Goal: Information Seeking & Learning: Learn about a topic

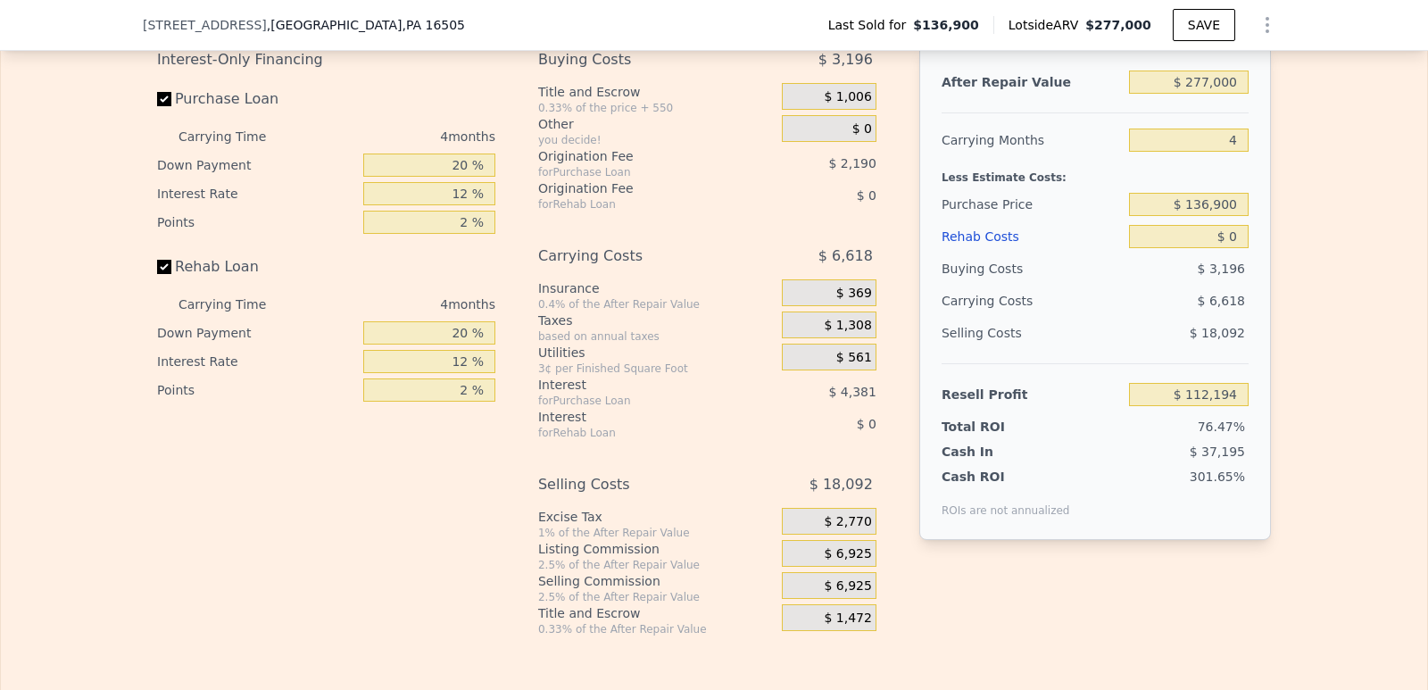
scroll to position [2582, 0]
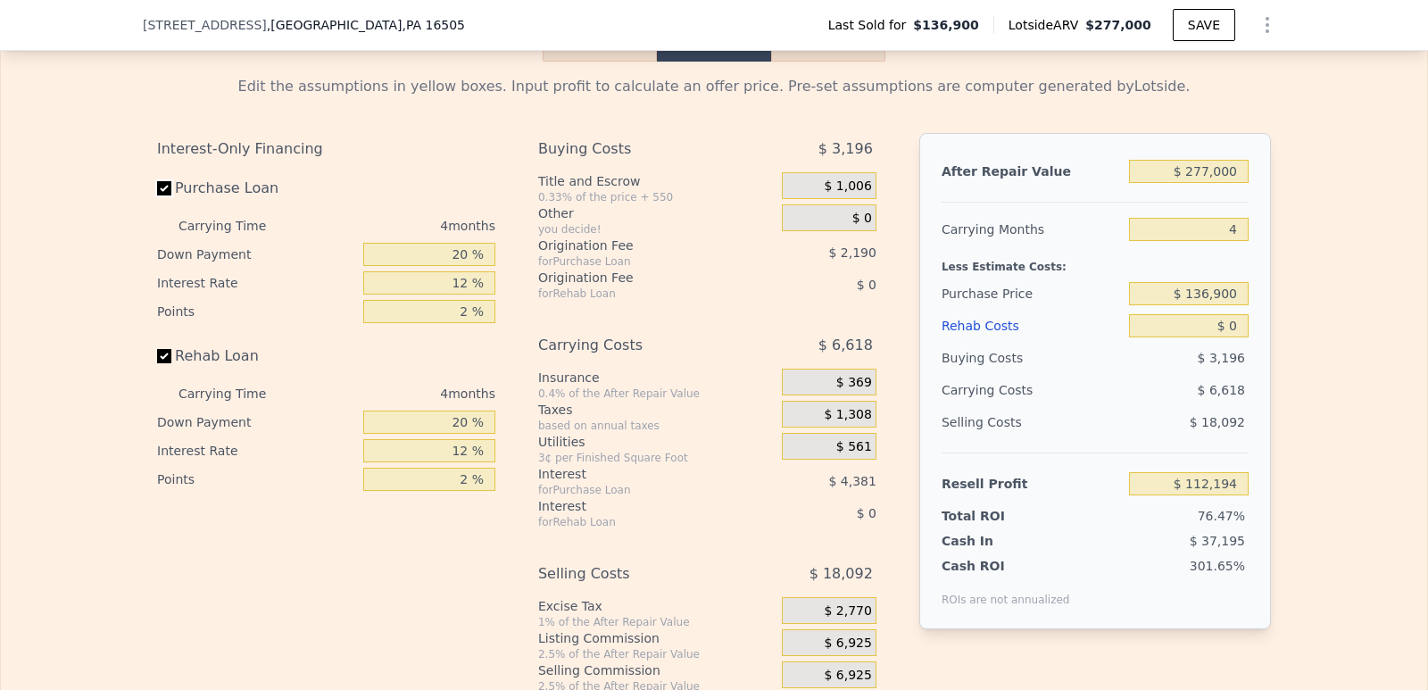
click at [157, 195] on input "Purchase Loan" at bounding box center [164, 188] width 14 height 14
checkbox input "false"
type input "$ 118,764"
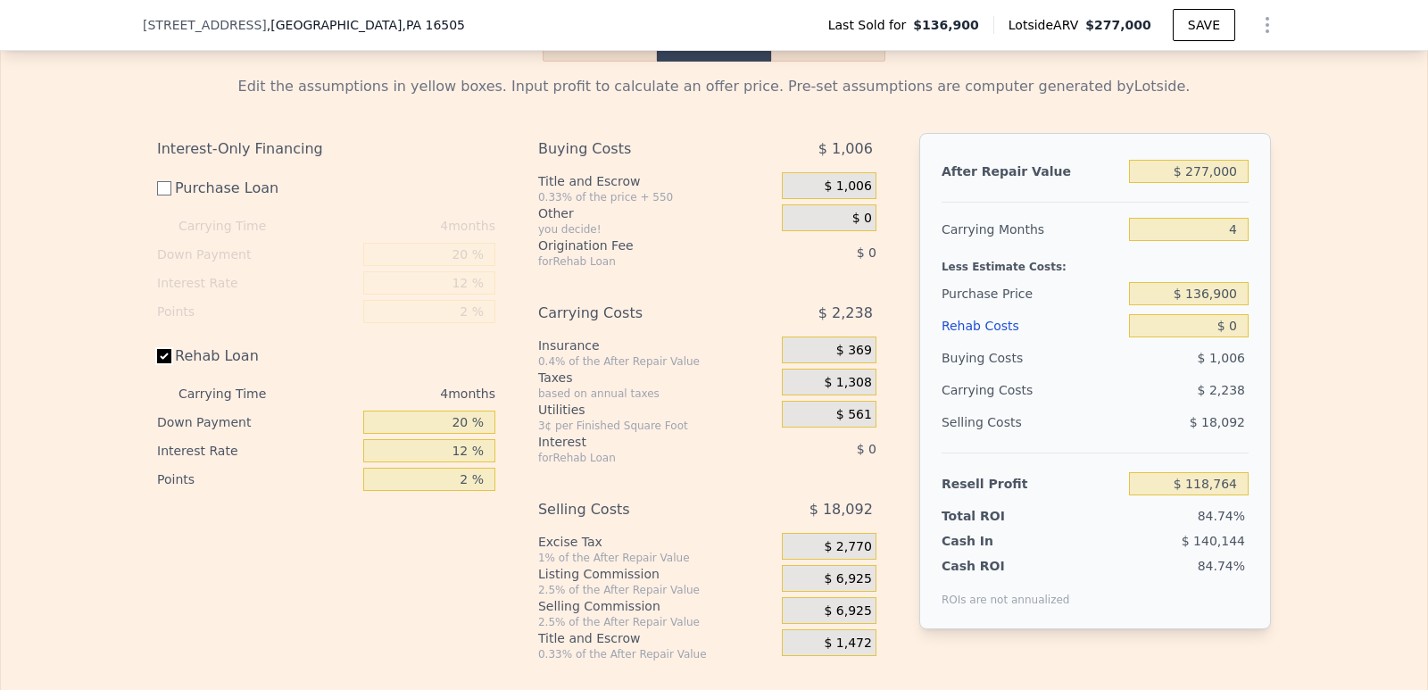
click at [157, 363] on input "Rehab Loan" at bounding box center [164, 356] width 14 height 14
checkbox input "false"
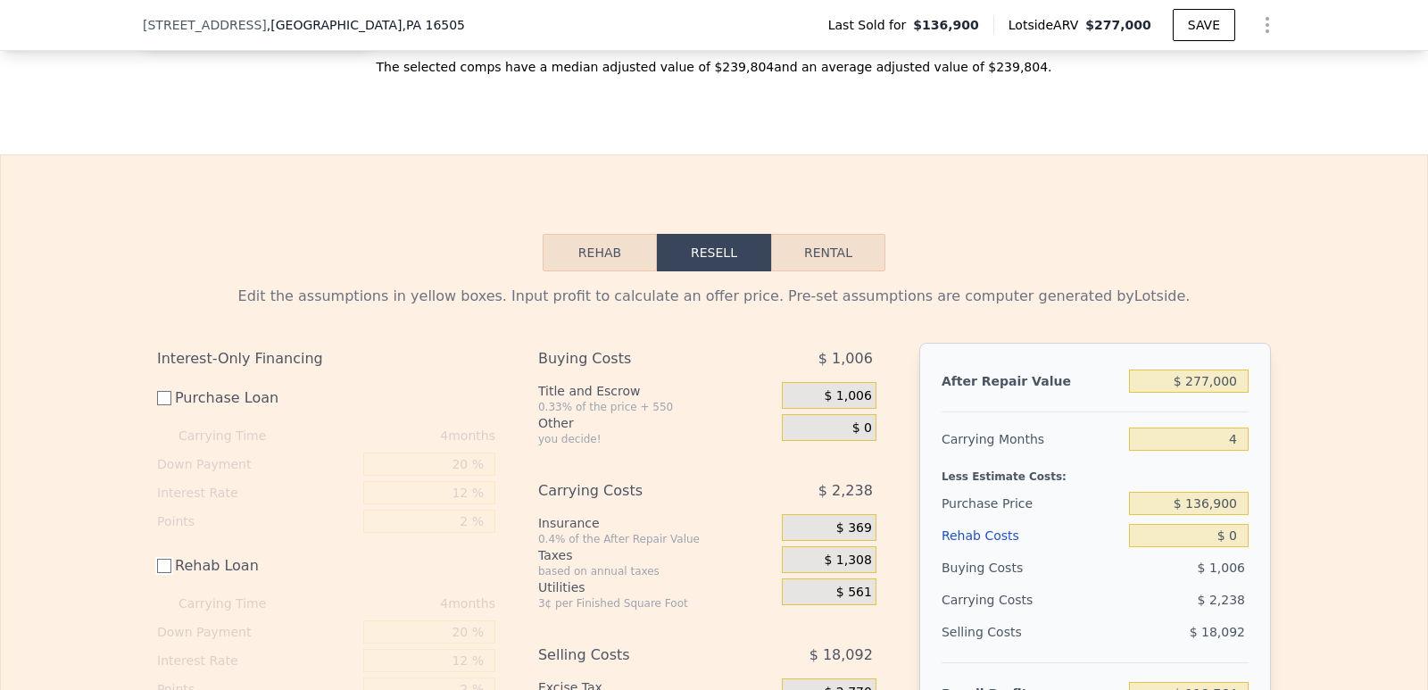
scroll to position [2403, 0]
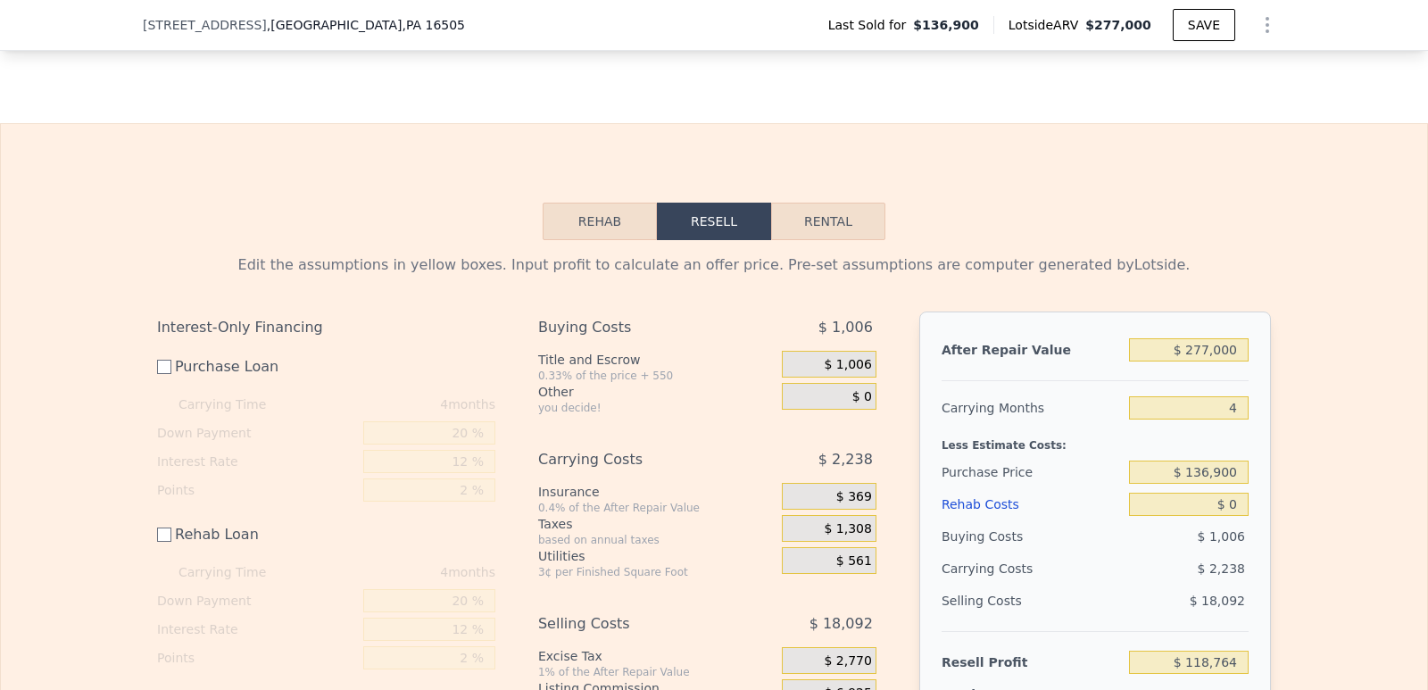
click at [845, 339] on span "$ 1,006" at bounding box center [845, 327] width 54 height 32
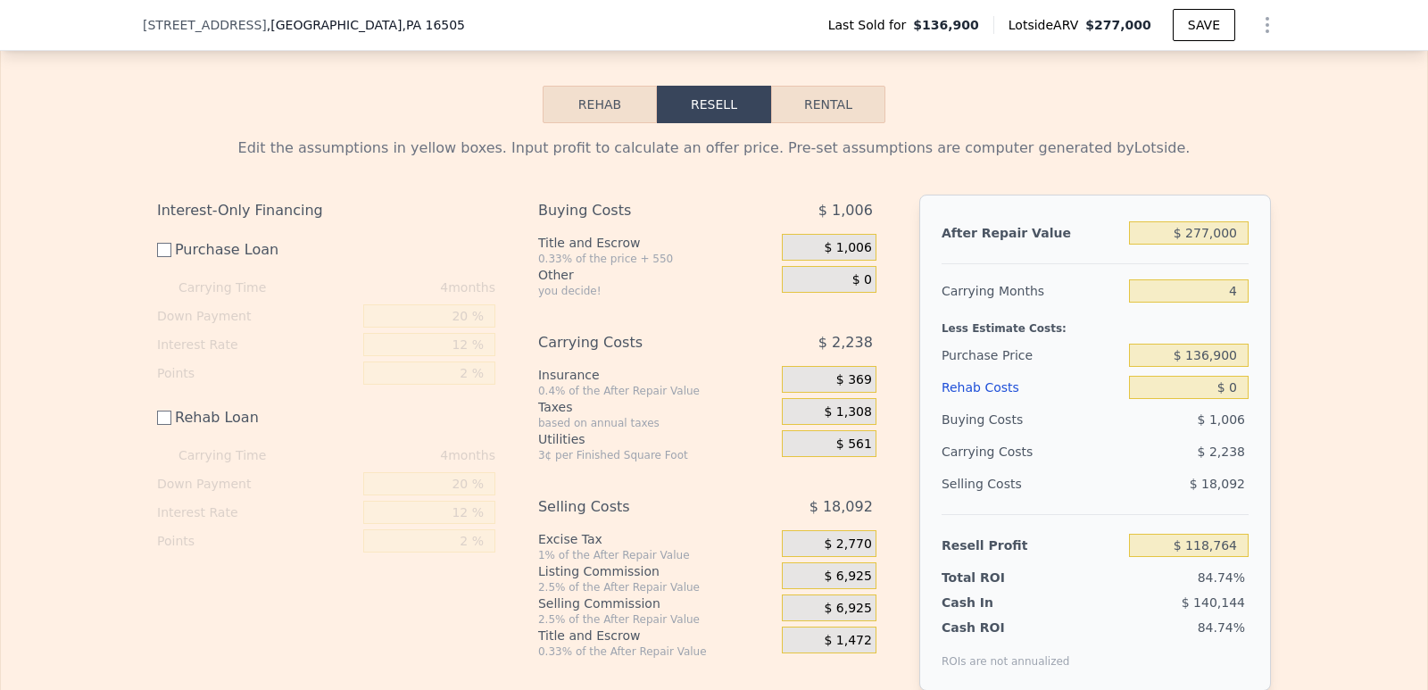
scroll to position [2582, 0]
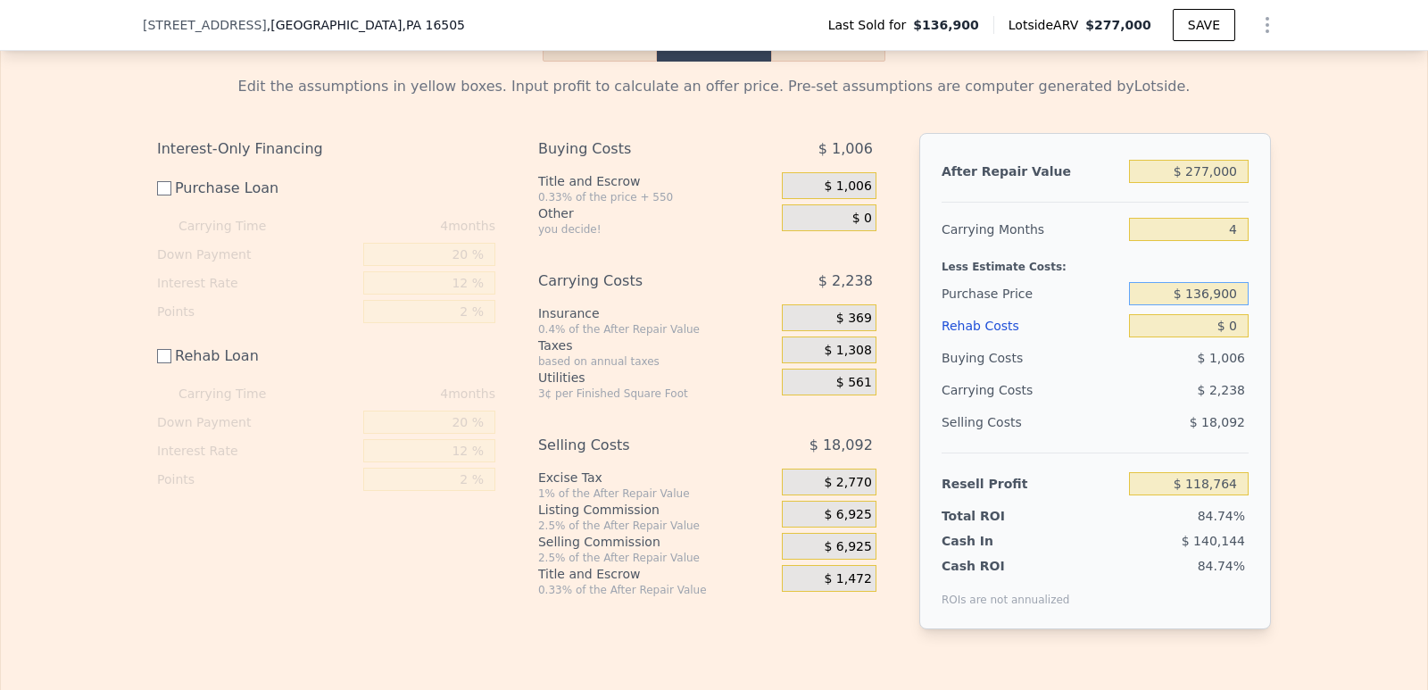
drag, startPoint x: 1239, startPoint y: 303, endPoint x: 1148, endPoint y: 303, distance: 90.1
click at [1148, 303] on input "$ 136,900" at bounding box center [1189, 293] width 120 height 23
type input "$ 100,000"
type input "$ 155,787"
drag, startPoint x: 1234, startPoint y: 338, endPoint x: 1204, endPoint y: 338, distance: 30.3
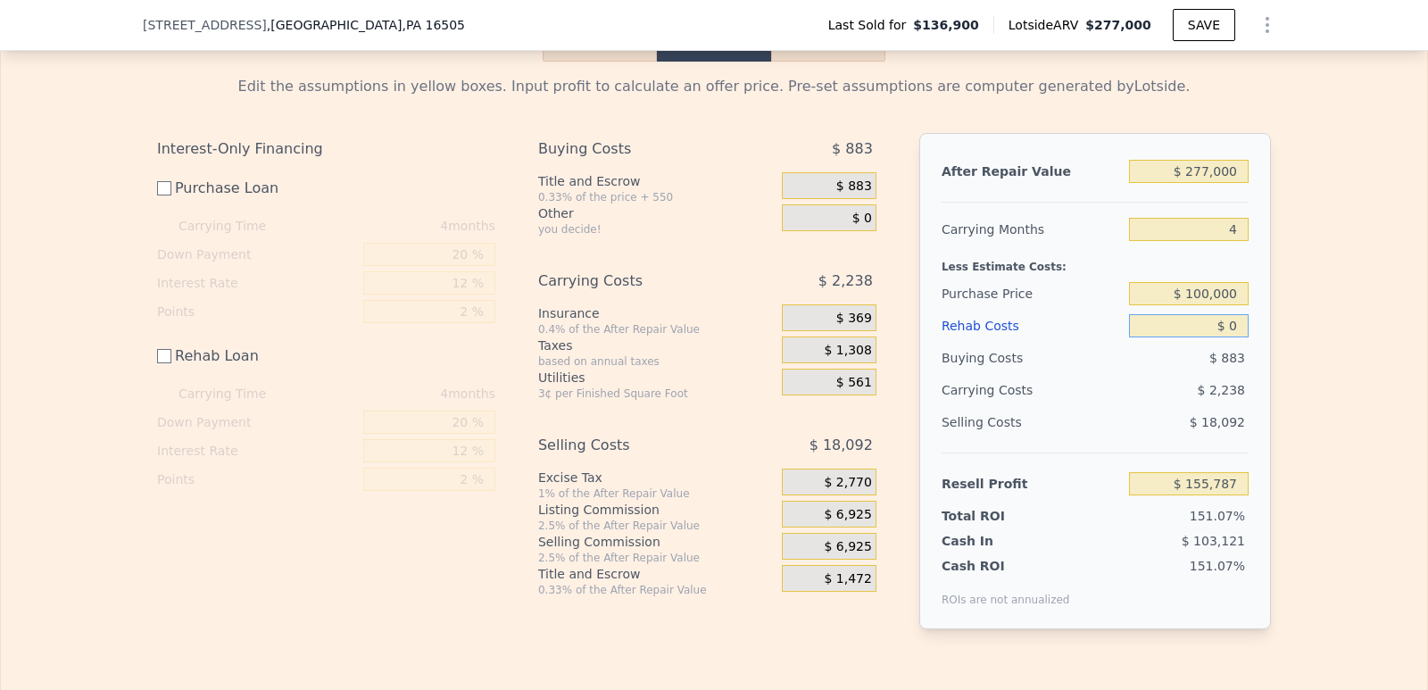
click at [1204, 337] on input "$ 0" at bounding box center [1189, 325] width 120 height 23
type input "$ 1"
type input "$ 155,786"
type input "$ 15"
type input "$ 155,772"
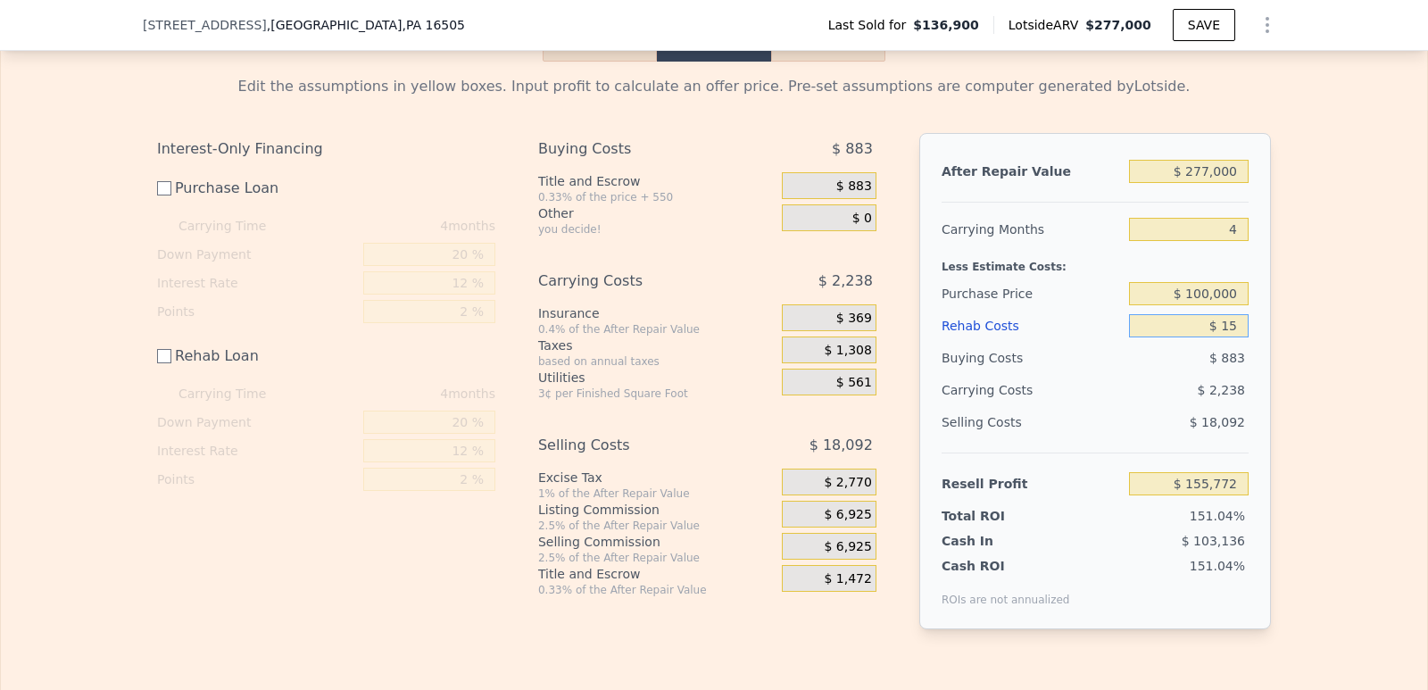
type input "$ 150"
type input "$ 155,637"
type input "$ 1,500"
type input "$ 154,287"
type input "$ 15,000"
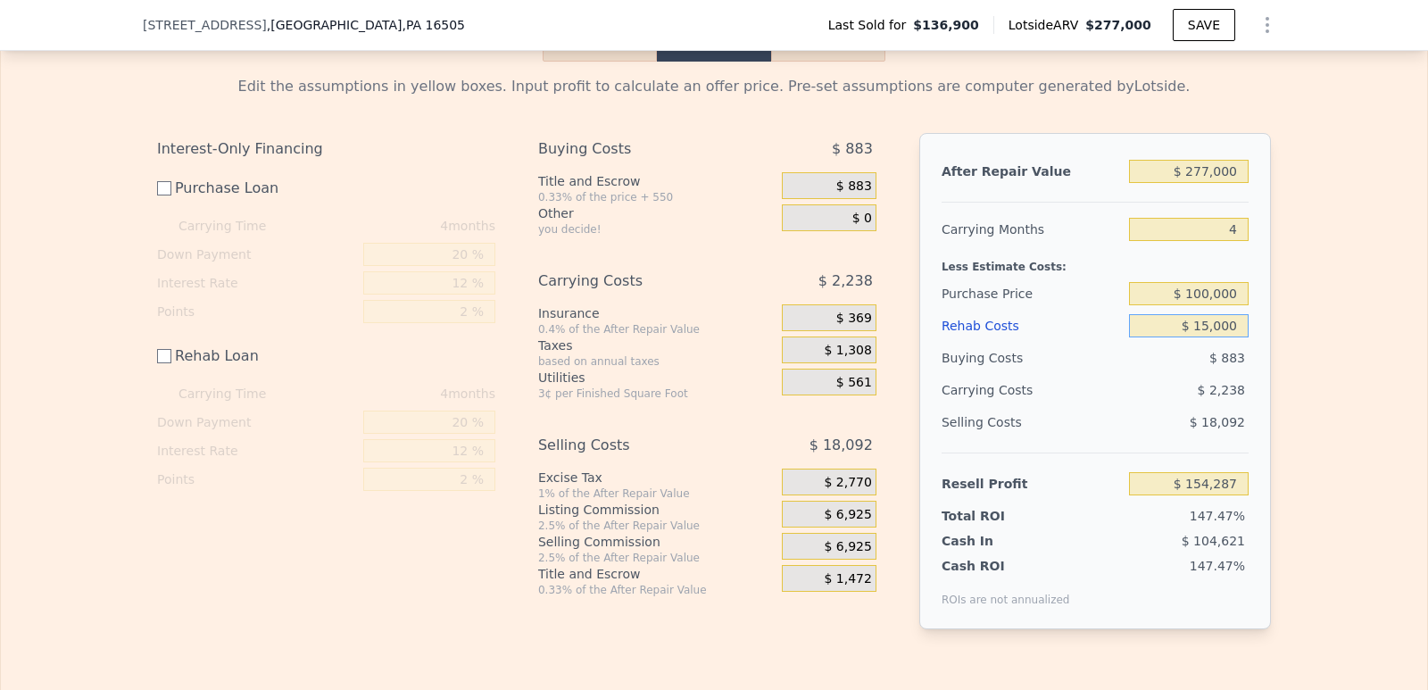
type input "$ 140,787"
type input "$ 15,000"
click at [1230, 365] on span "$ 883" at bounding box center [1227, 358] width 36 height 14
drag, startPoint x: 1232, startPoint y: 183, endPoint x: 1130, endPoint y: 185, distance: 102.6
click at [1130, 183] on input "$ 277,000" at bounding box center [1189, 171] width 120 height 23
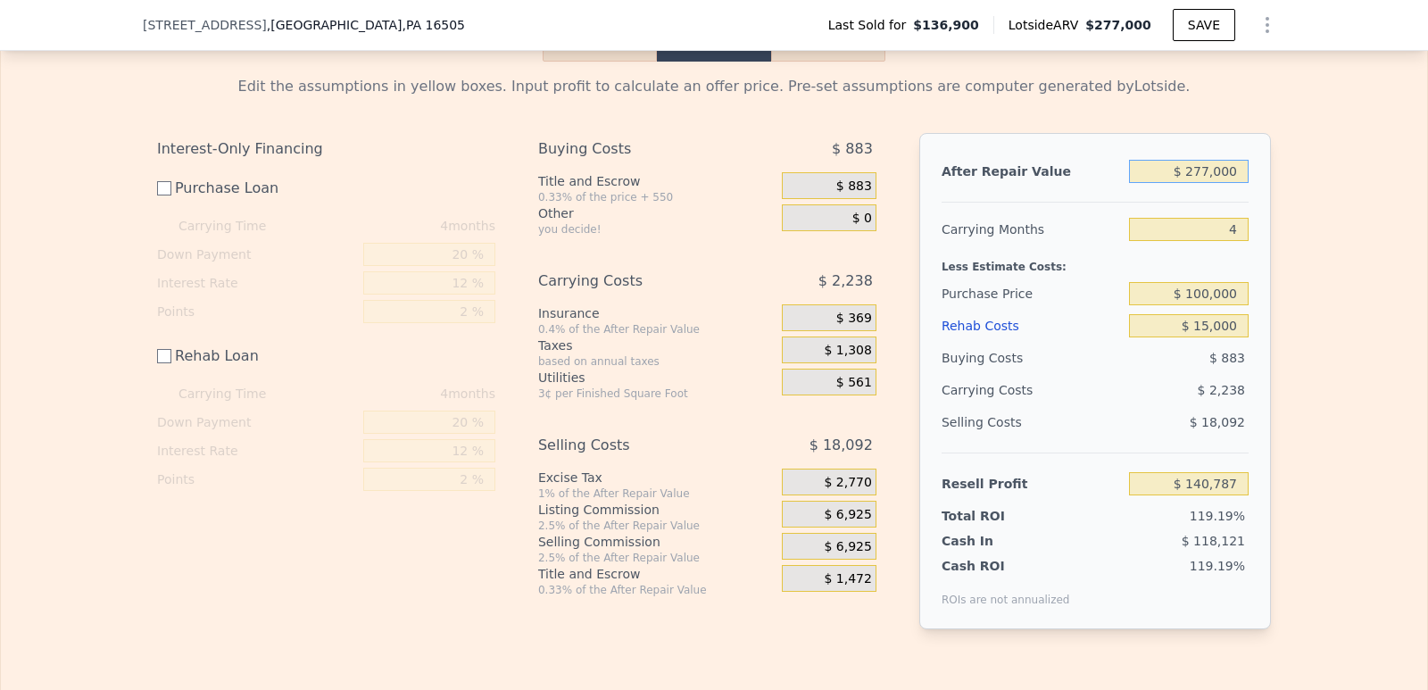
type input "$ 2"
type input "-$ 118,300"
type input "$ 20"
type input "-$ 118,284"
type input "$ 200"
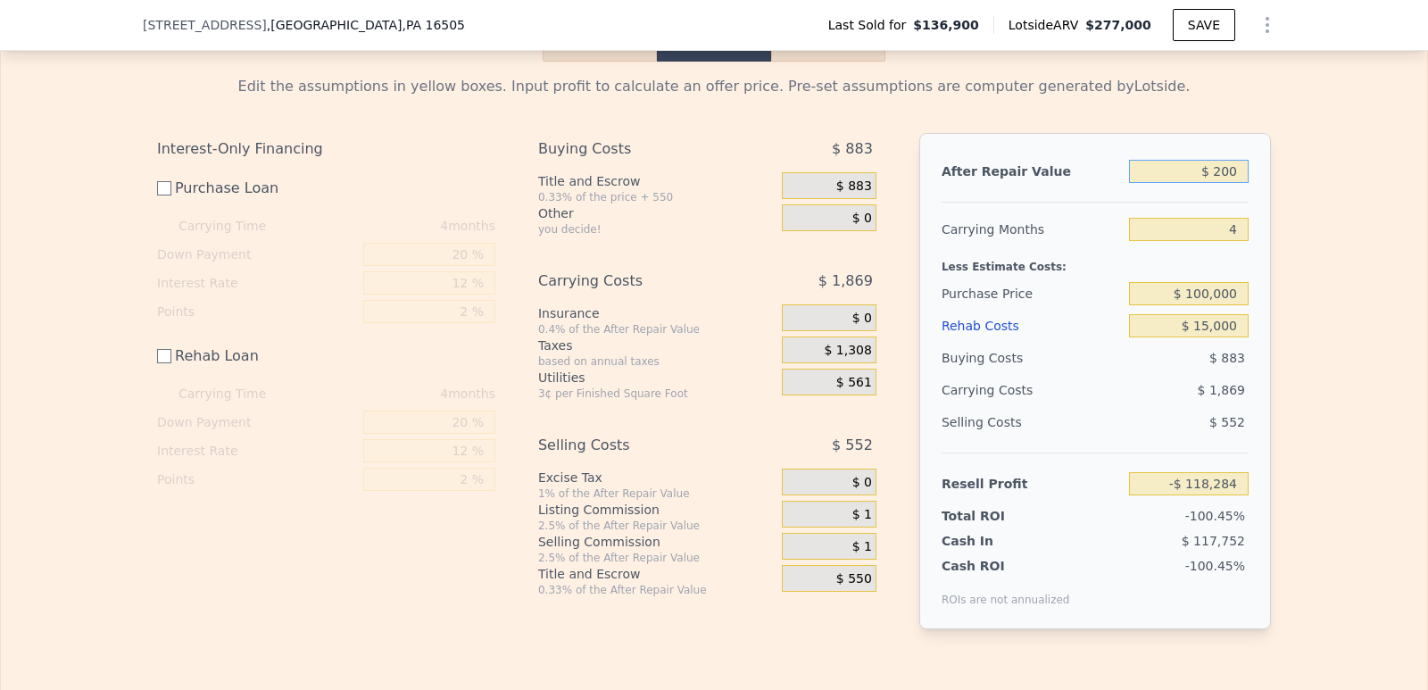
type input "-$ 118,115"
type input "$ 2,000"
type input "-$ 116,432"
type input "$ 20,000"
type input "-$ 99,596"
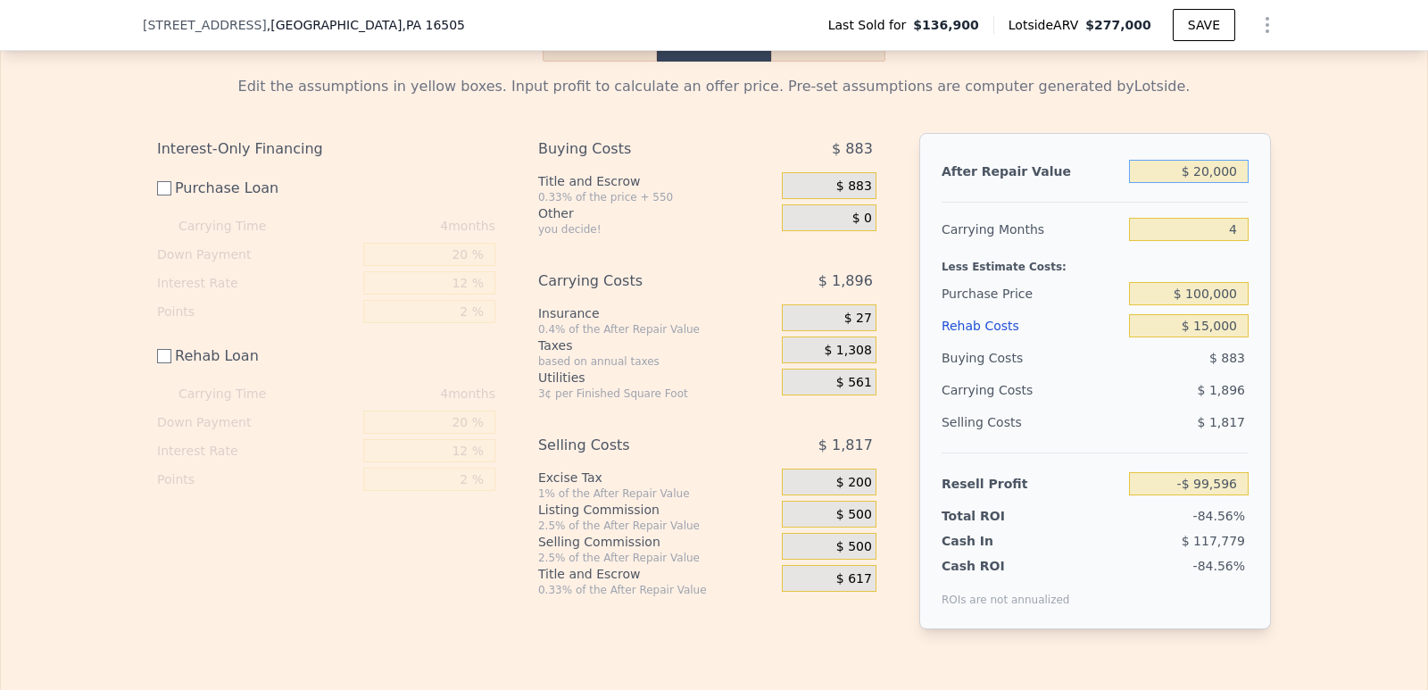
type input "$ 200,000"
type input "$ 68,765"
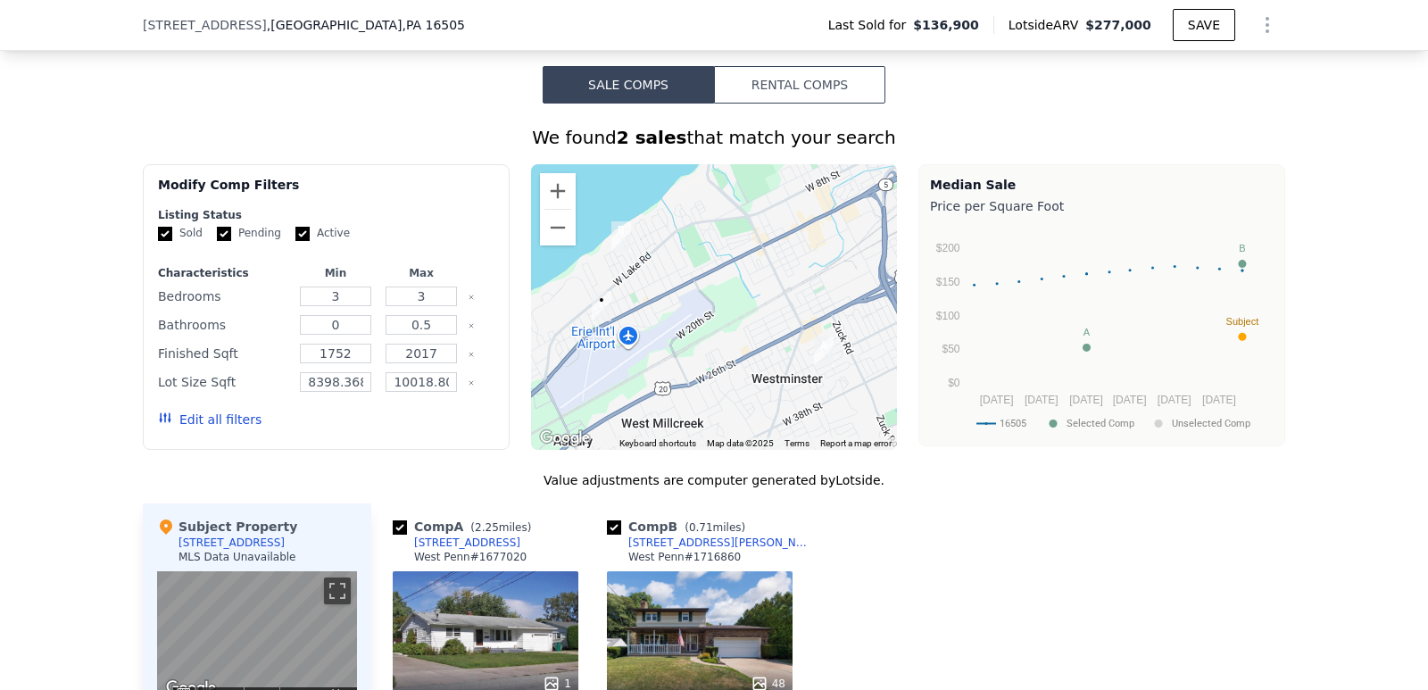
scroll to position [1332, 0]
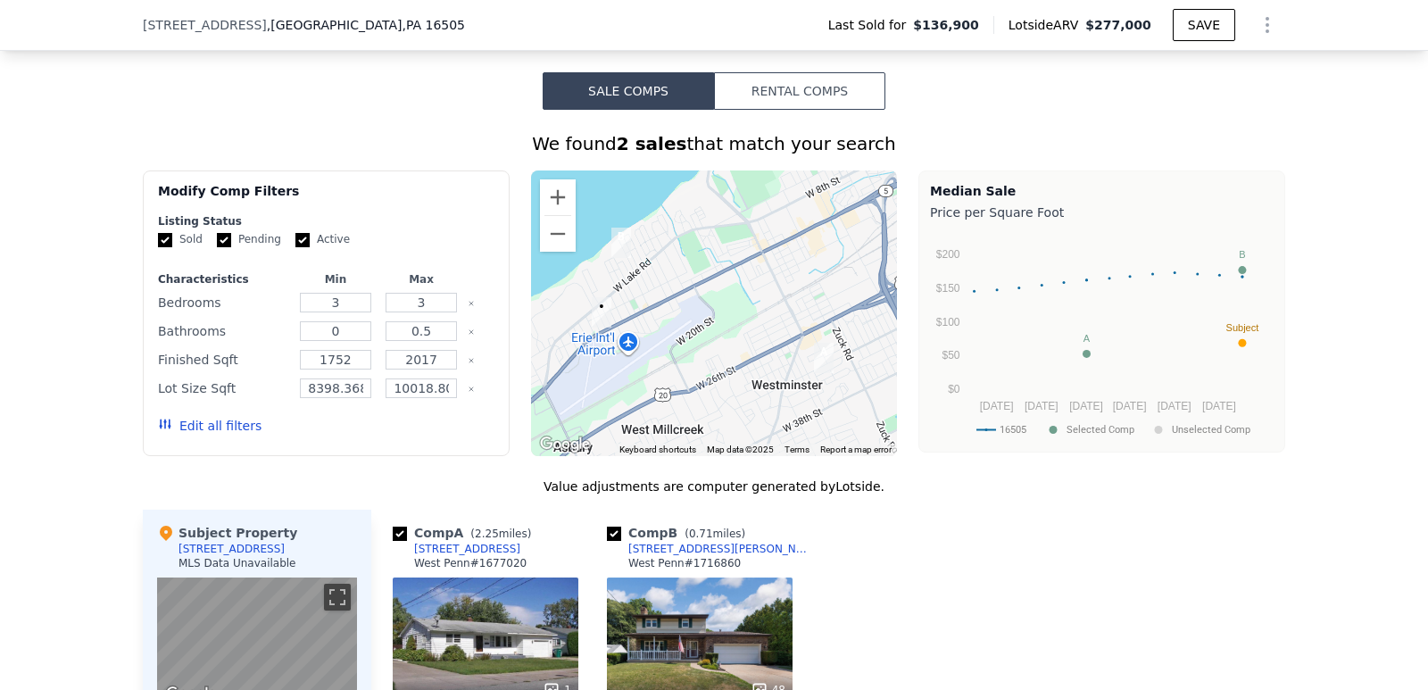
type input "$ 200,000"
click at [437, 341] on input "0.5" at bounding box center [420, 331] width 70 height 20
type input "2"
type input "1"
click at [433, 438] on button "Update Search" at bounding box center [426, 425] width 135 height 25
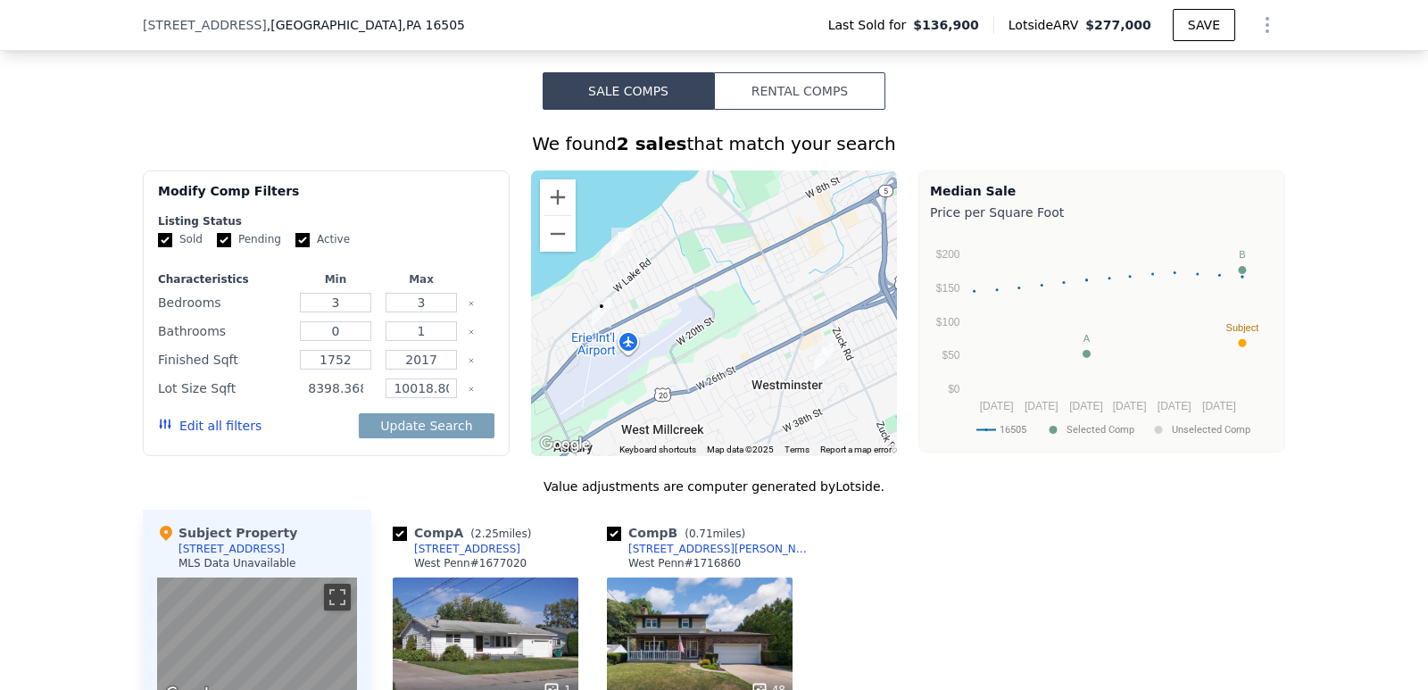
click at [357, 398] on input "8398.368" at bounding box center [335, 388] width 70 height 20
type input "8398"
click at [423, 438] on button "Update Search" at bounding box center [426, 425] width 135 height 25
type input "1001"
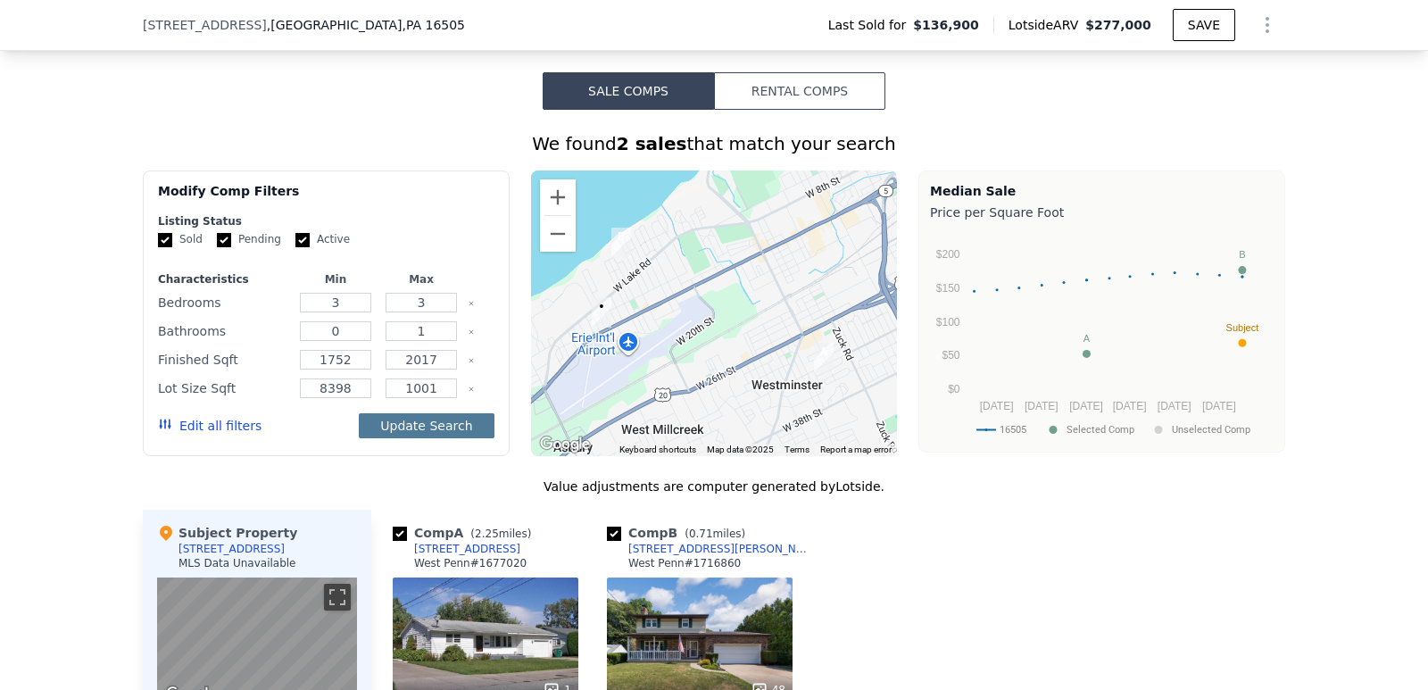
click at [405, 428] on button "Update Search" at bounding box center [426, 425] width 135 height 25
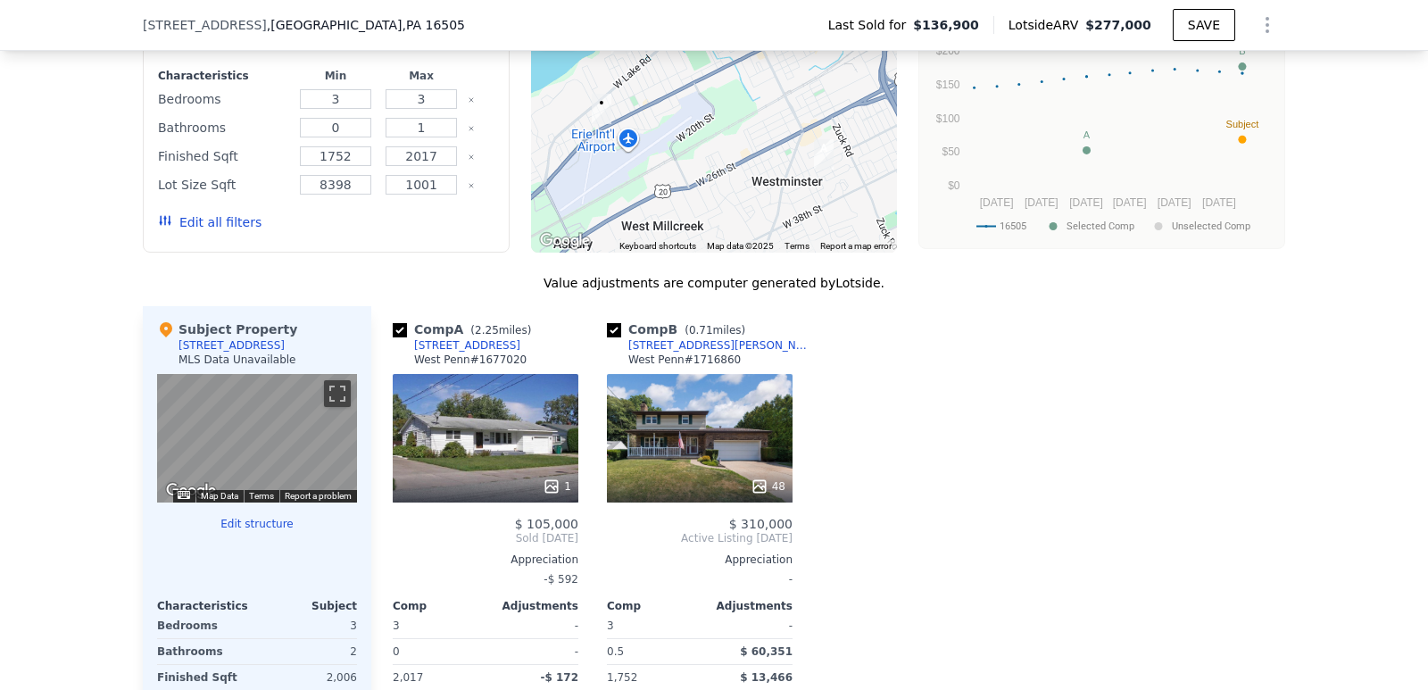
scroll to position [1511, 0]
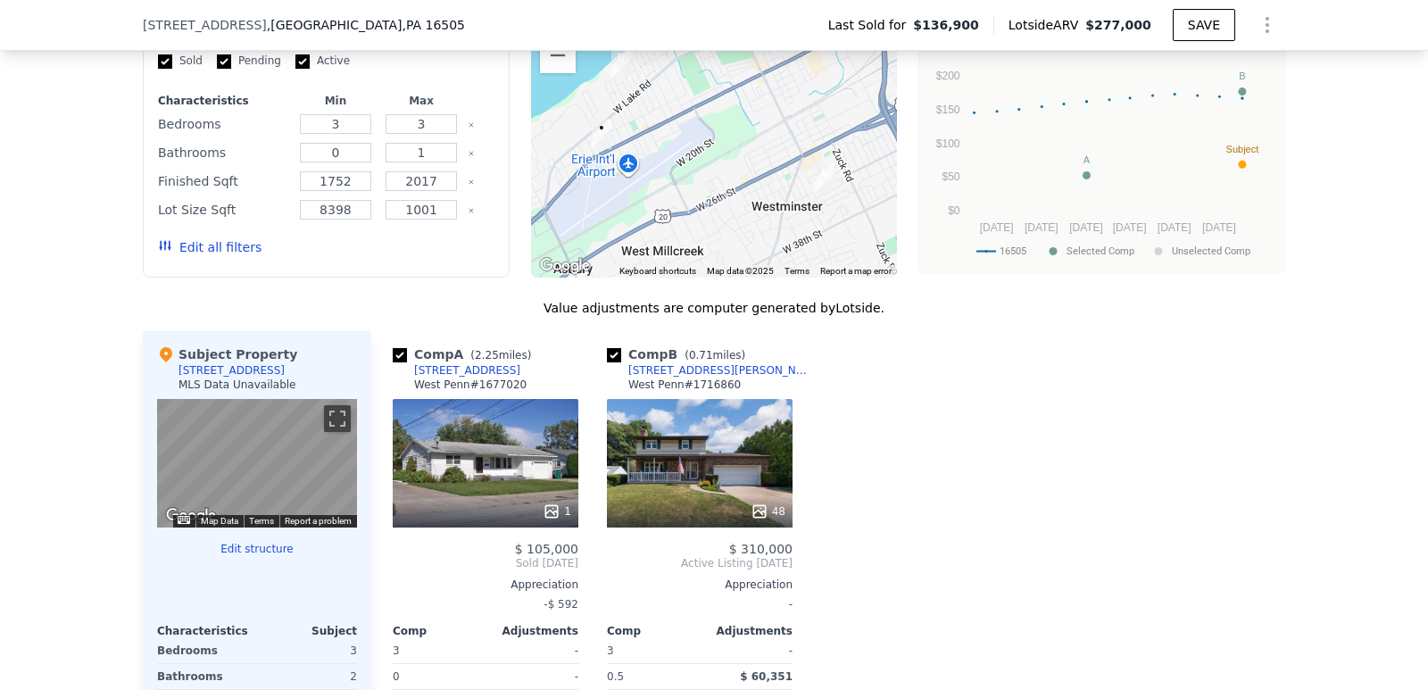
click at [502, 461] on div "1" at bounding box center [486, 463] width 186 height 128
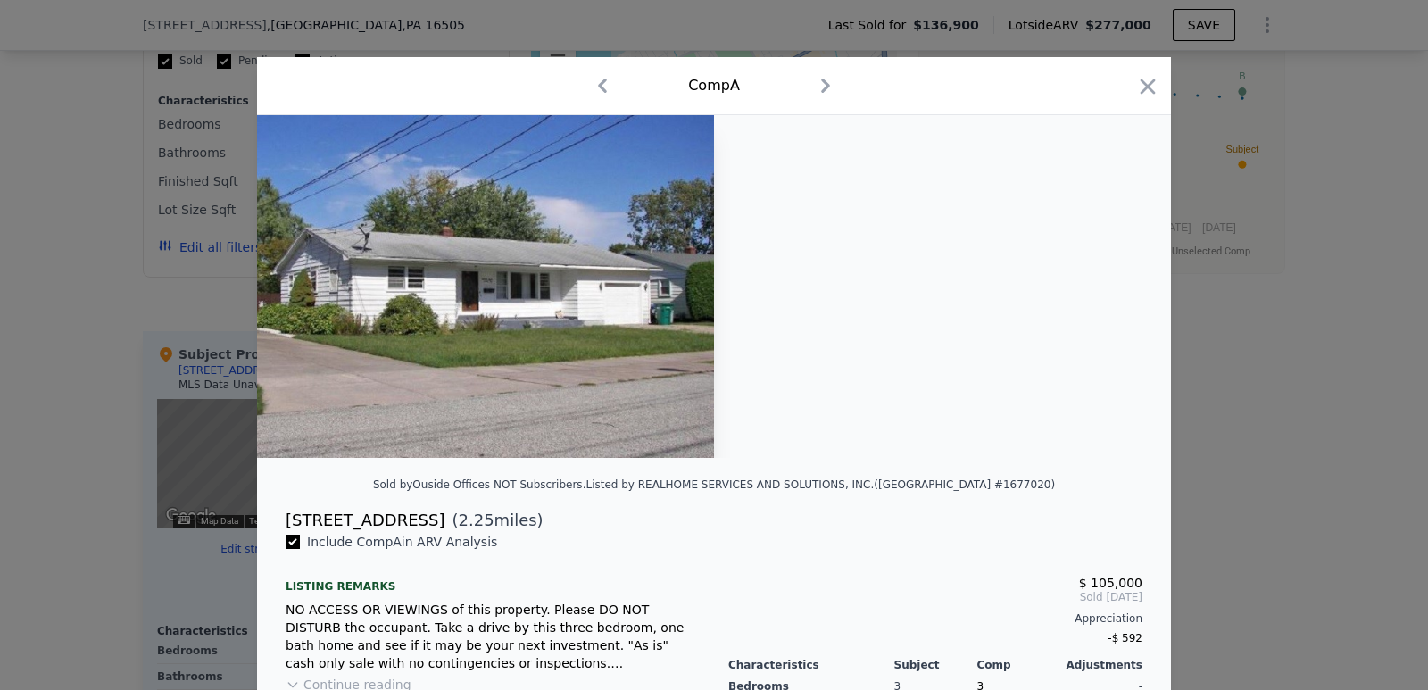
scroll to position [89, 0]
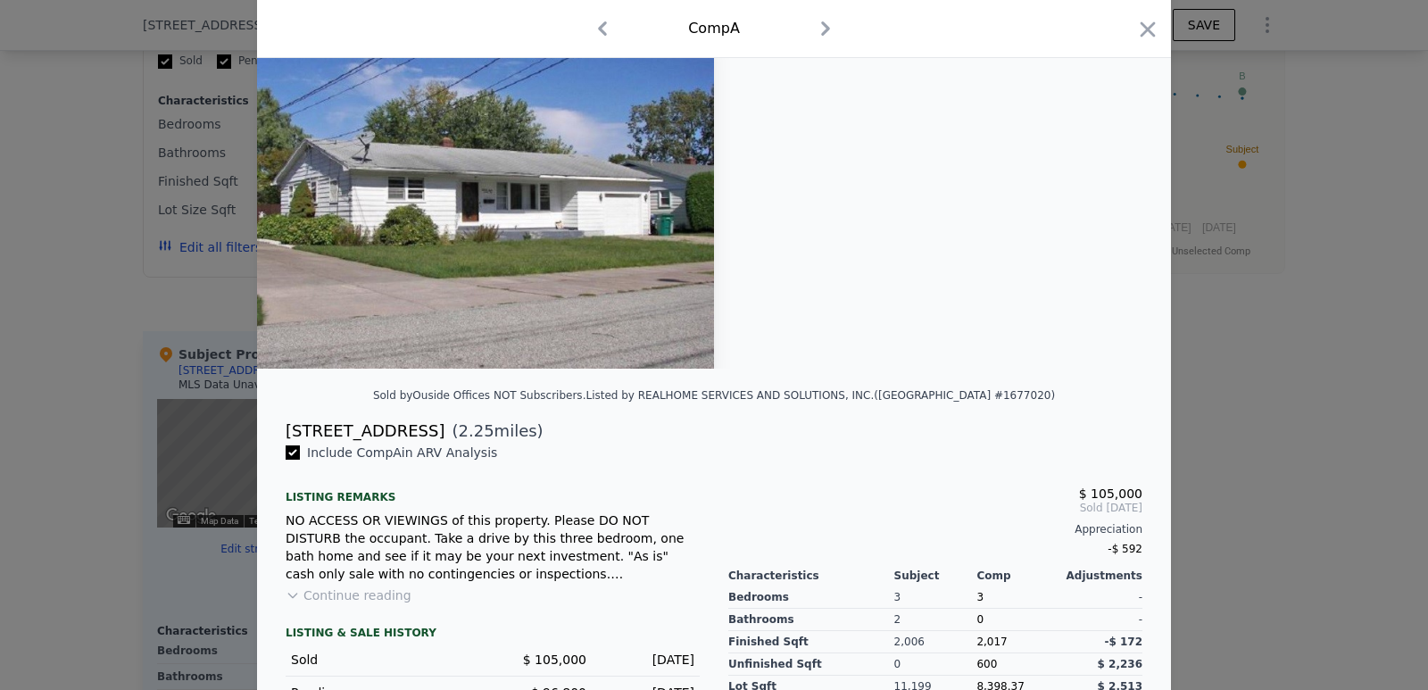
click at [360, 592] on button "Continue reading" at bounding box center [349, 595] width 126 height 18
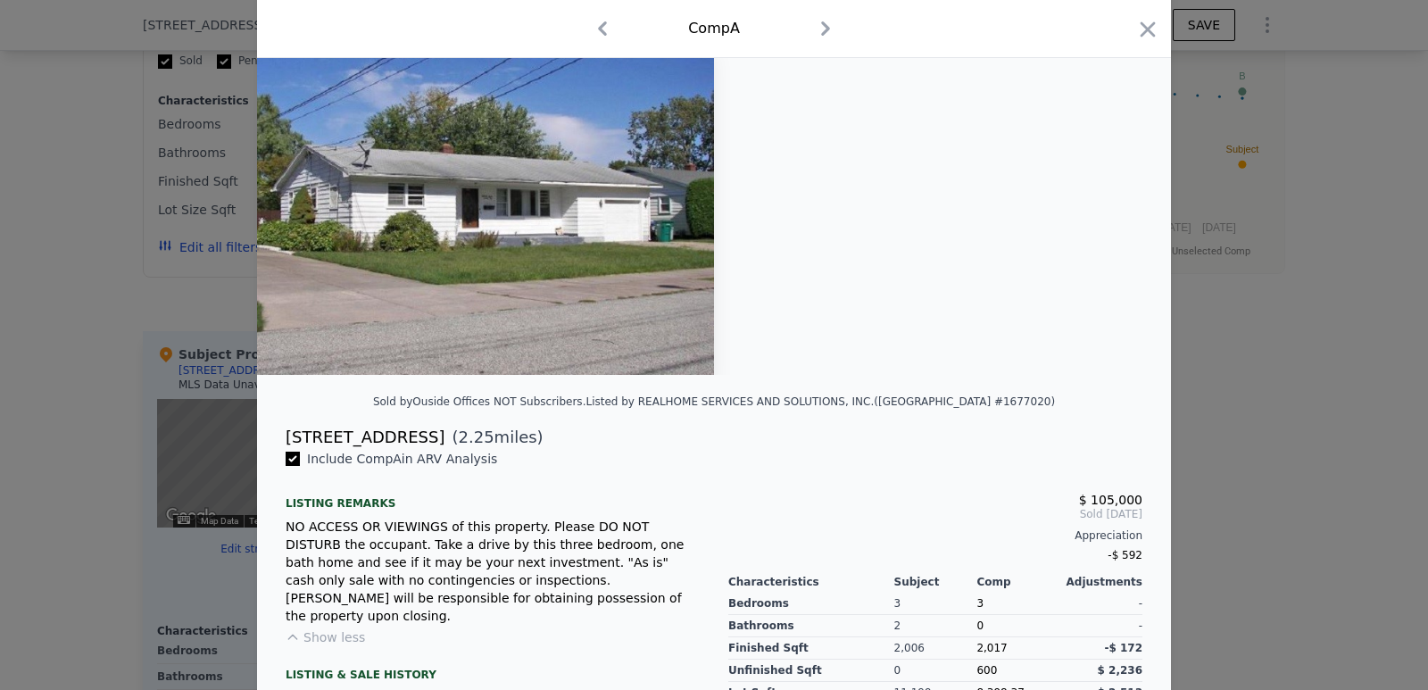
scroll to position [0, 0]
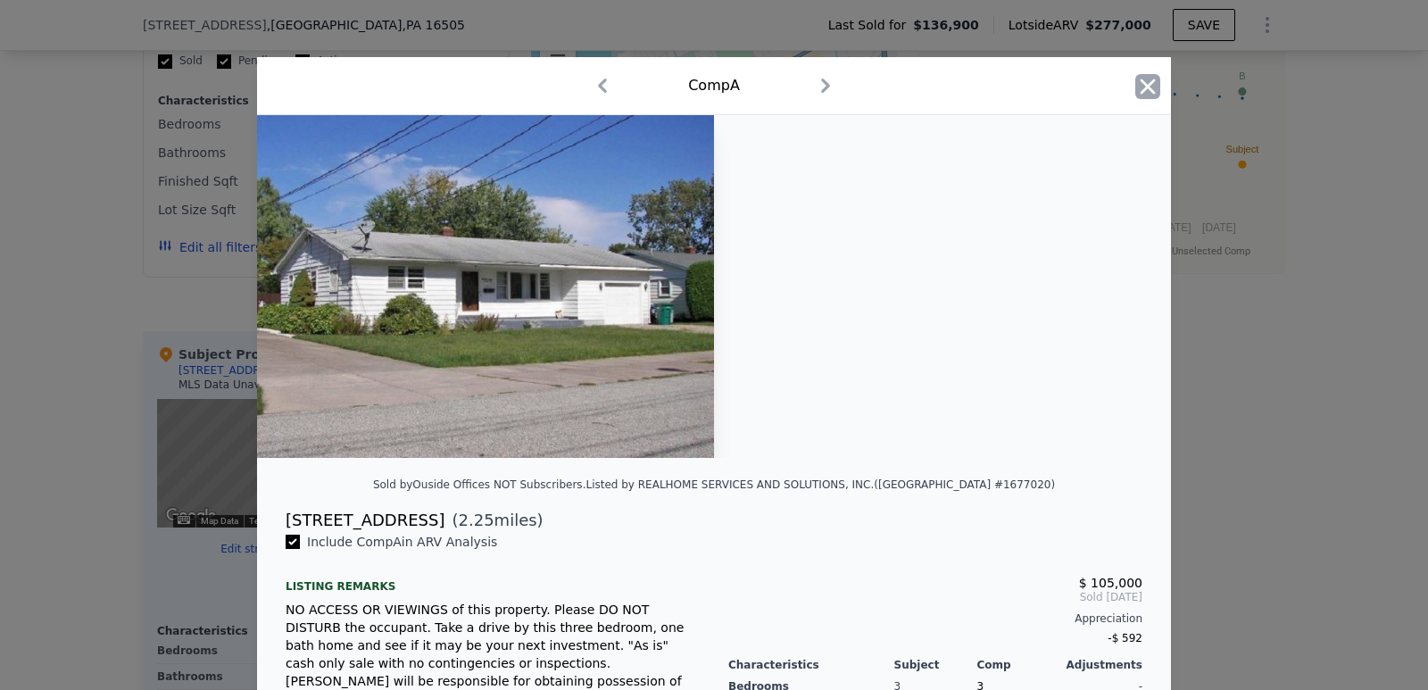
click at [1140, 84] on icon "button" at bounding box center [1147, 86] width 15 height 15
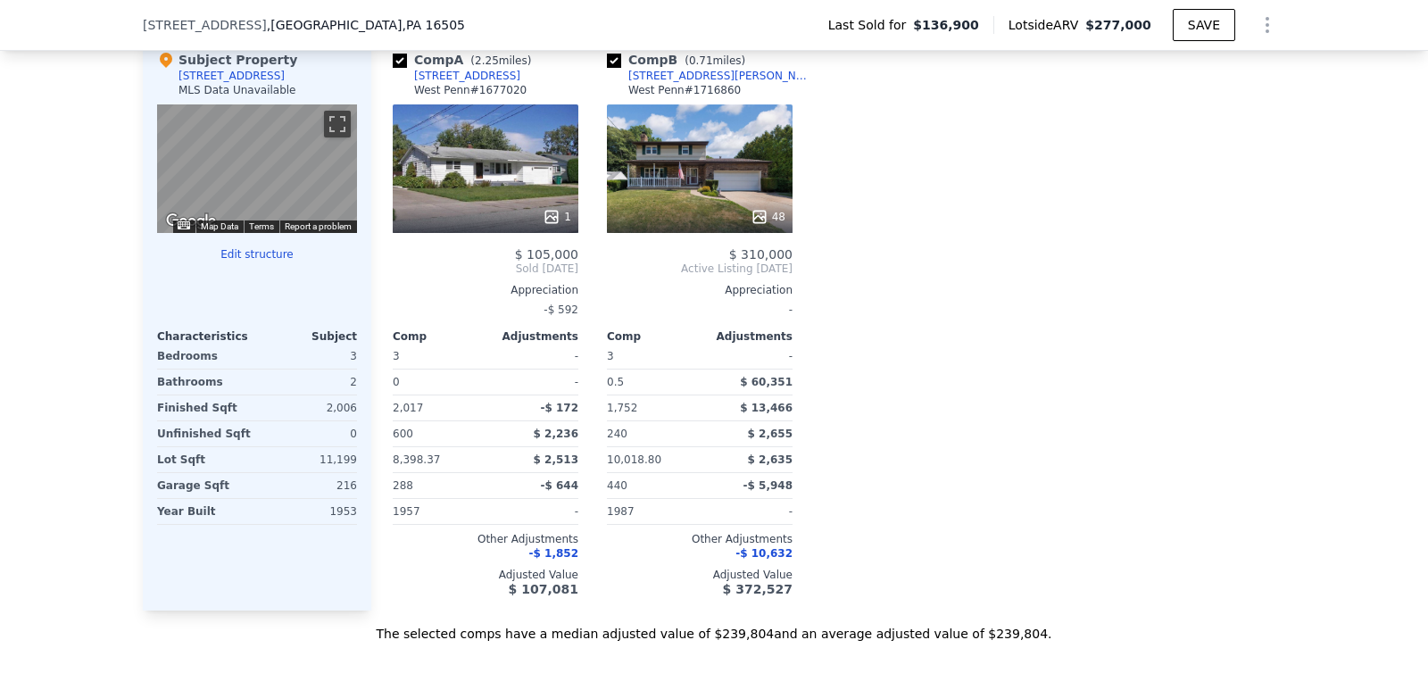
scroll to position [2135, 0]
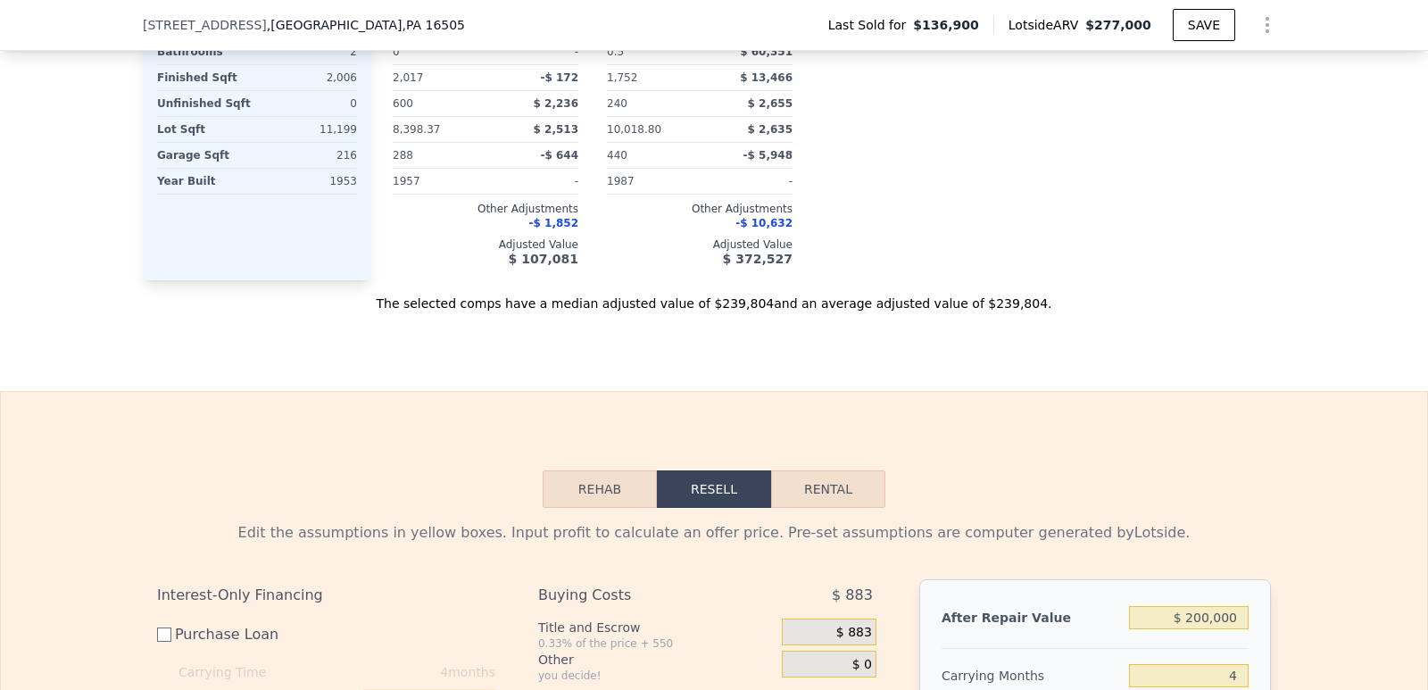
click at [602, 498] on button "Rehab" at bounding box center [600, 488] width 114 height 37
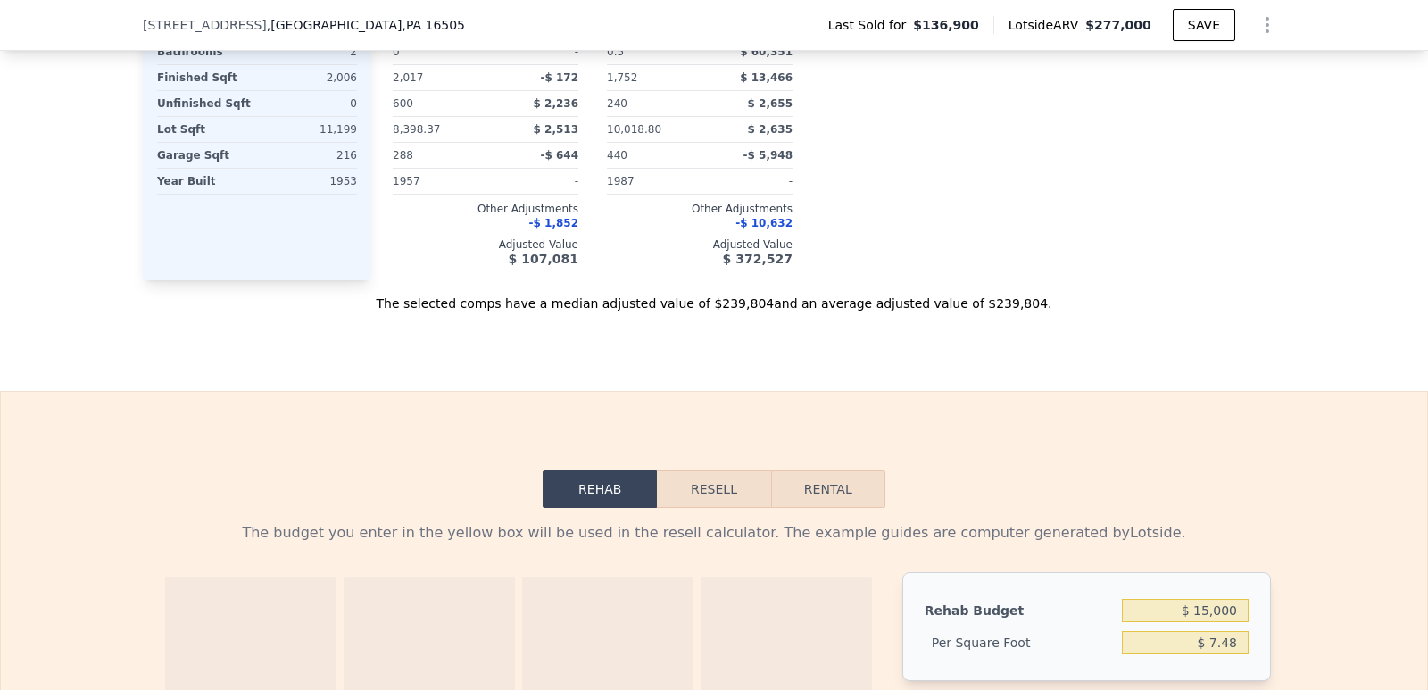
click at [709, 496] on button "Resell" at bounding box center [713, 488] width 113 height 37
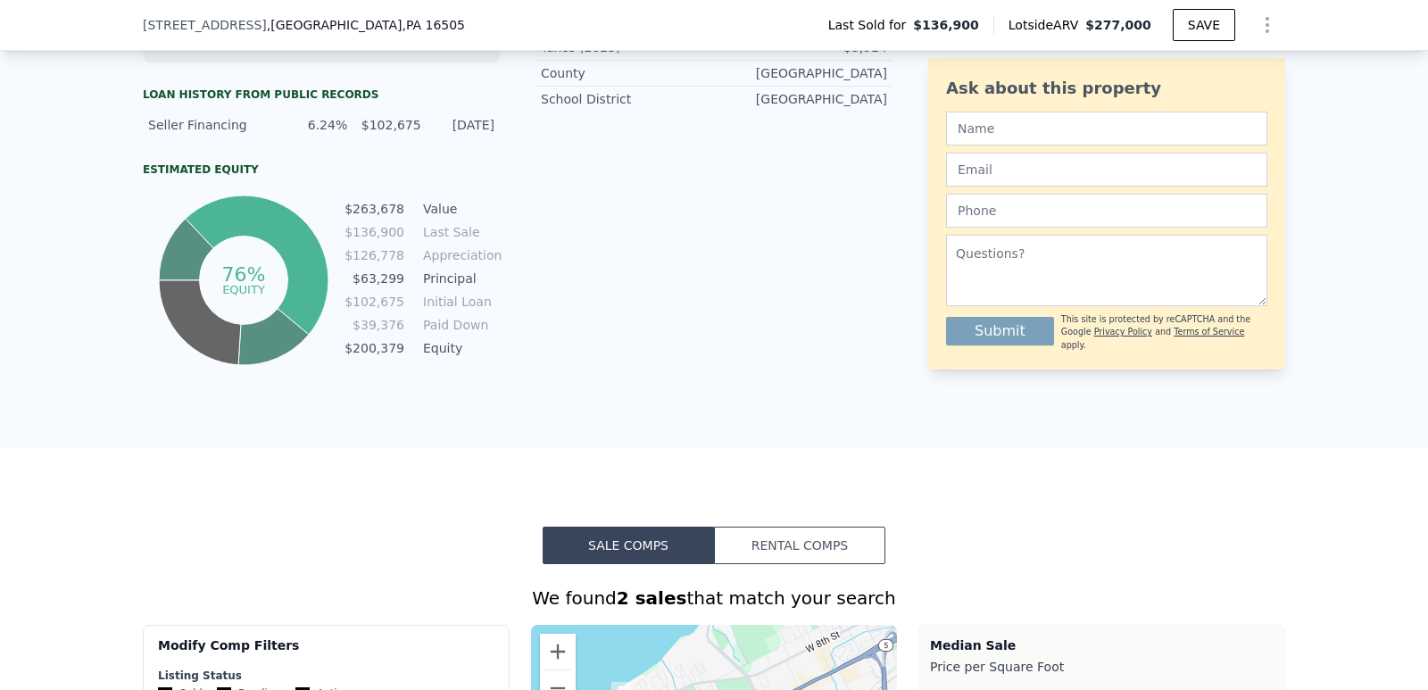
scroll to position [708, 0]
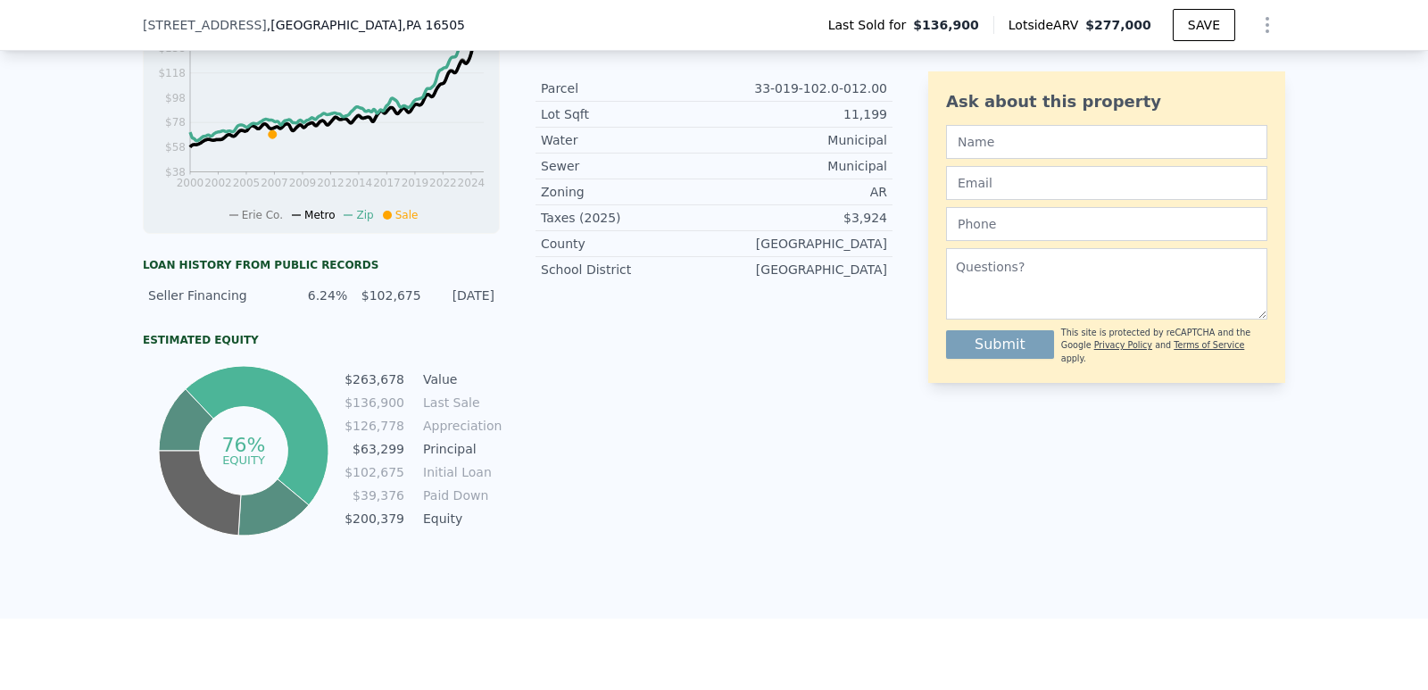
click at [466, 303] on div "[DATE]" at bounding box center [463, 295] width 62 height 18
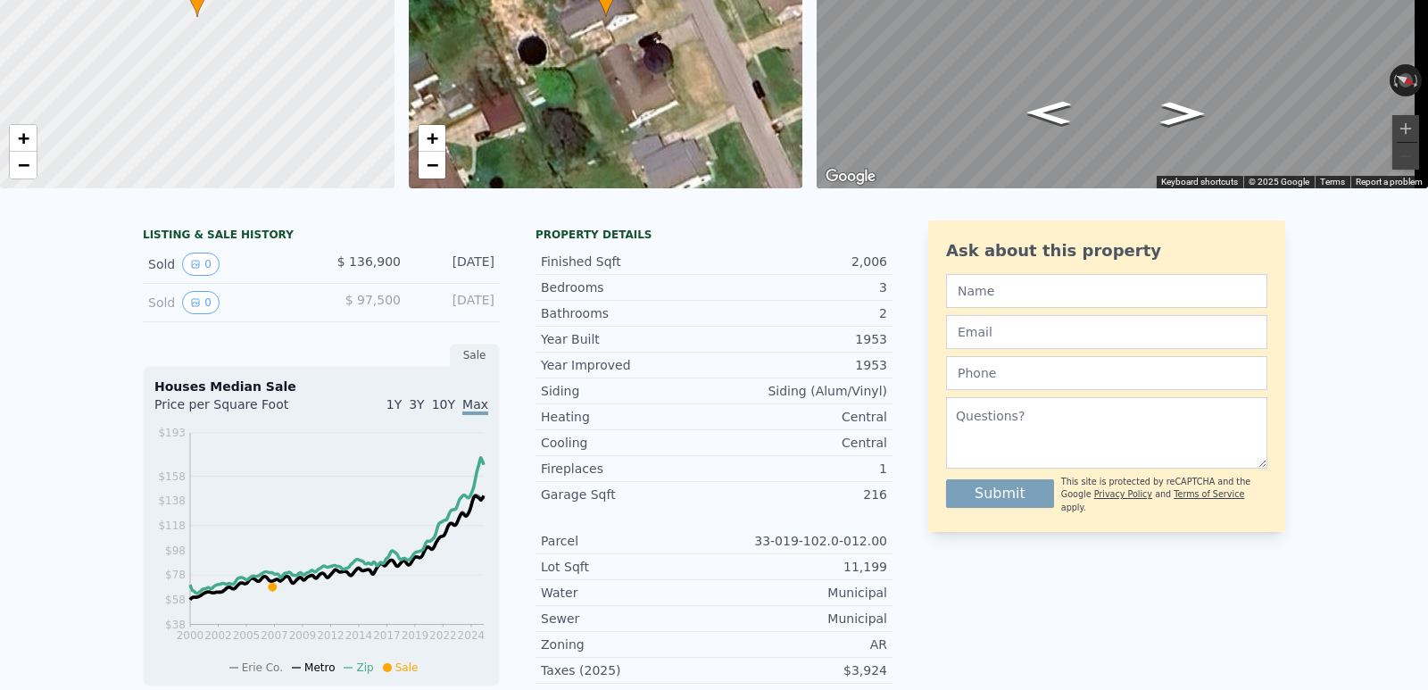
scroll to position [0, 0]
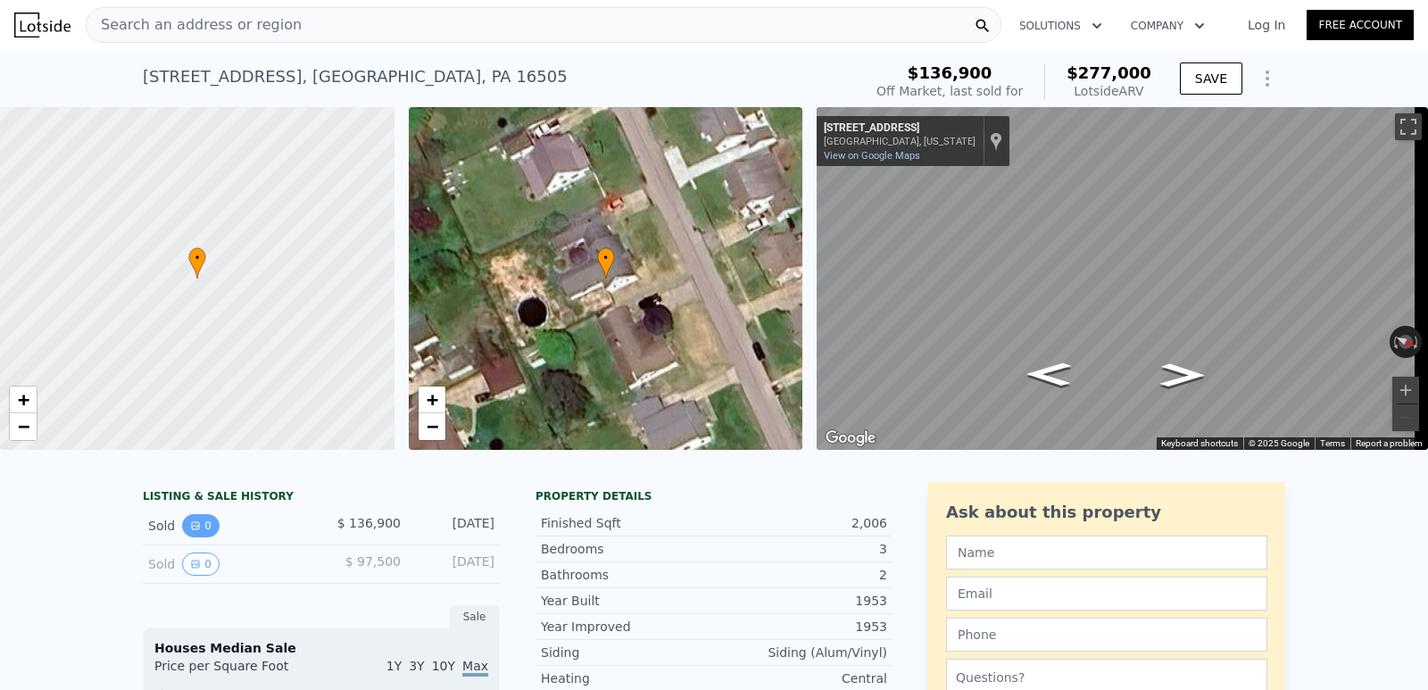
click at [200, 537] on button "0" at bounding box center [200, 525] width 37 height 23
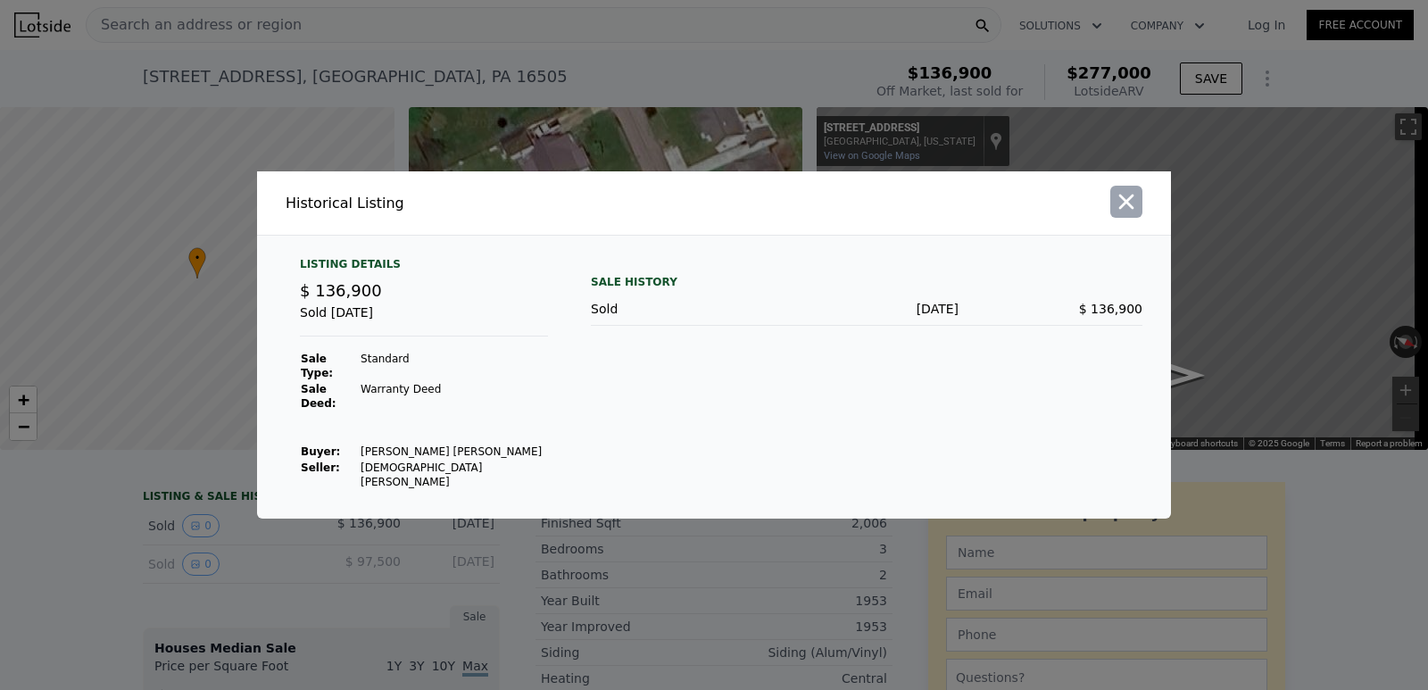
click at [1126, 214] on icon "button" at bounding box center [1126, 201] width 25 height 25
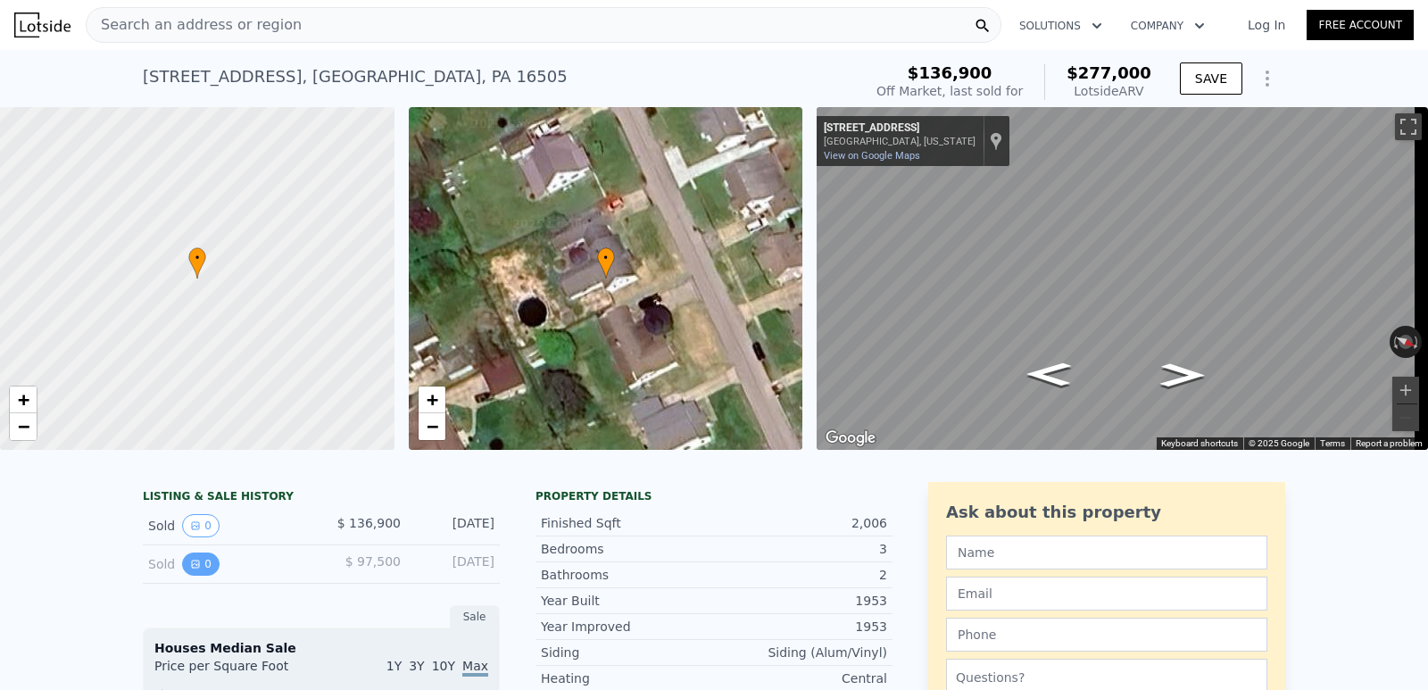
click at [195, 576] on button "0" at bounding box center [200, 563] width 37 height 23
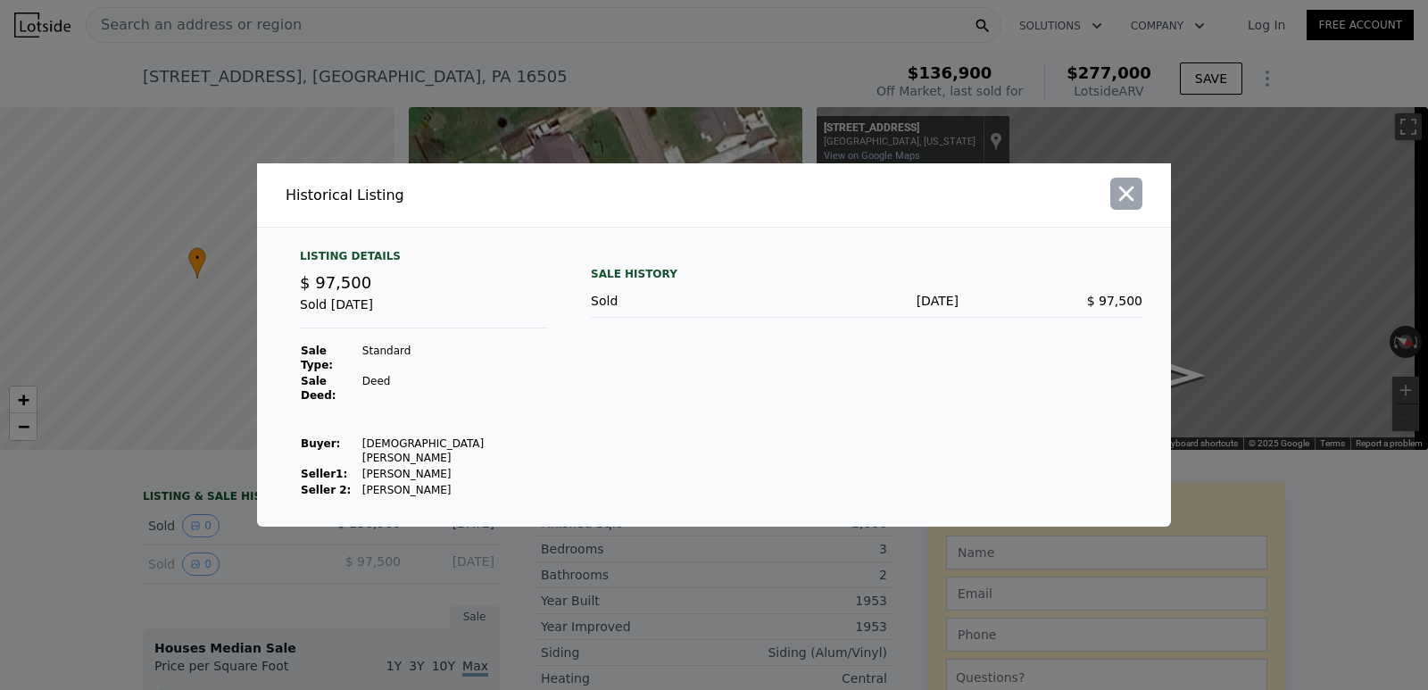
click at [1128, 202] on icon "button" at bounding box center [1126, 193] width 15 height 15
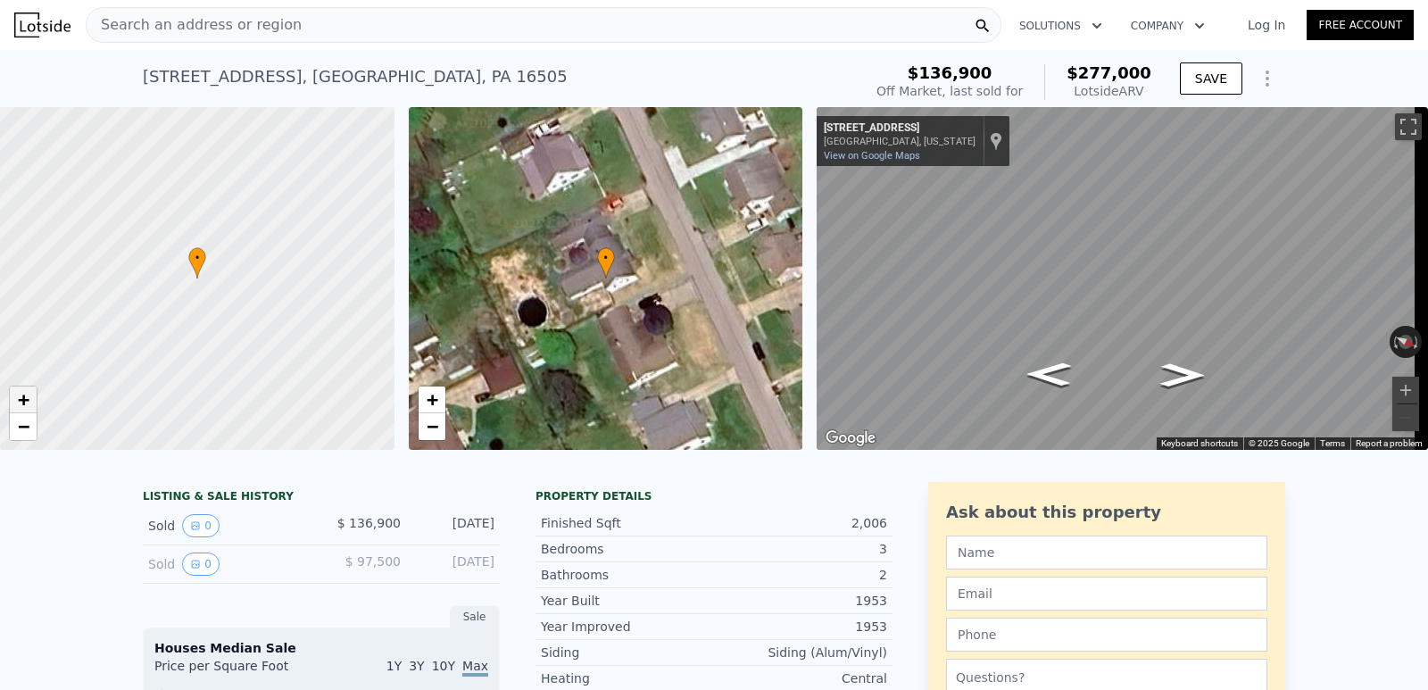
click at [21, 403] on span "+" at bounding box center [24, 399] width 12 height 22
click at [429, 402] on span "+" at bounding box center [432, 399] width 12 height 22
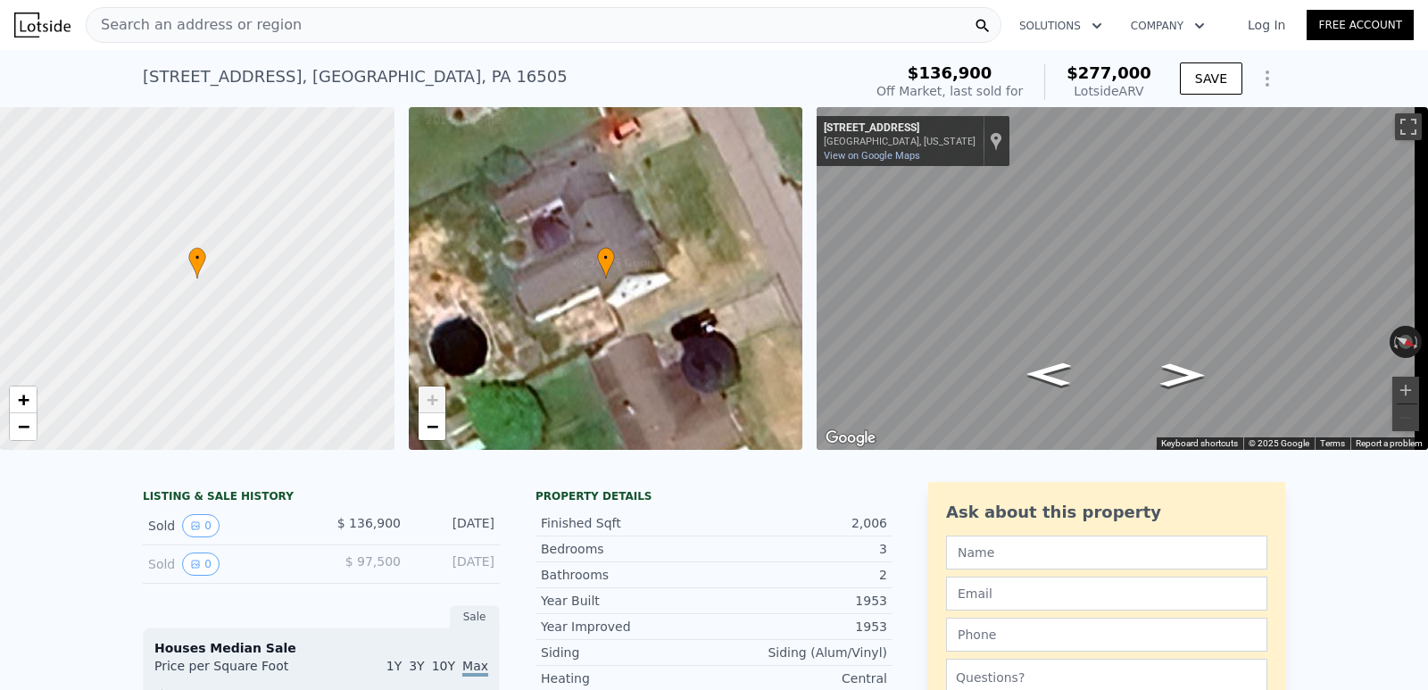
click at [429, 402] on span "+" at bounding box center [432, 399] width 12 height 22
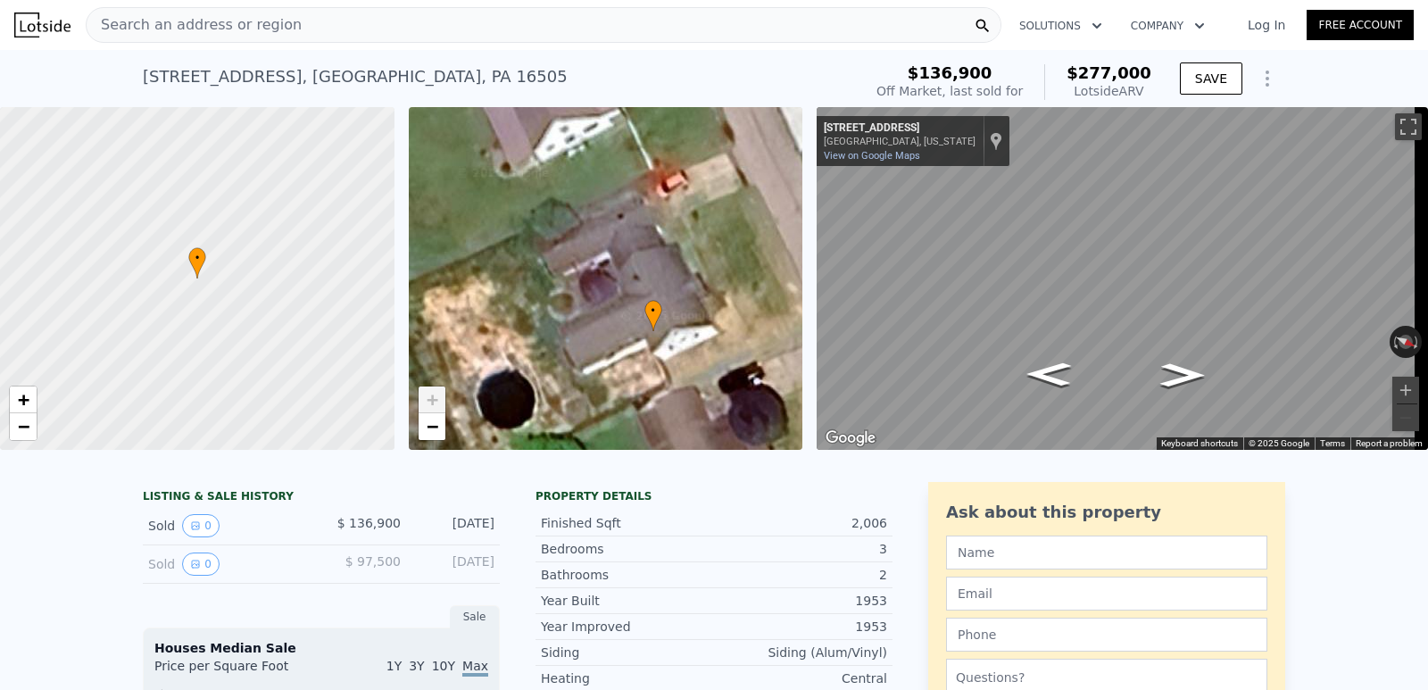
drag, startPoint x: 559, startPoint y: 294, endPoint x: 606, endPoint y: 347, distance: 70.8
click at [606, 347] on div "• + −" at bounding box center [606, 278] width 394 height 343
click at [434, 400] on span "+" at bounding box center [432, 399] width 12 height 22
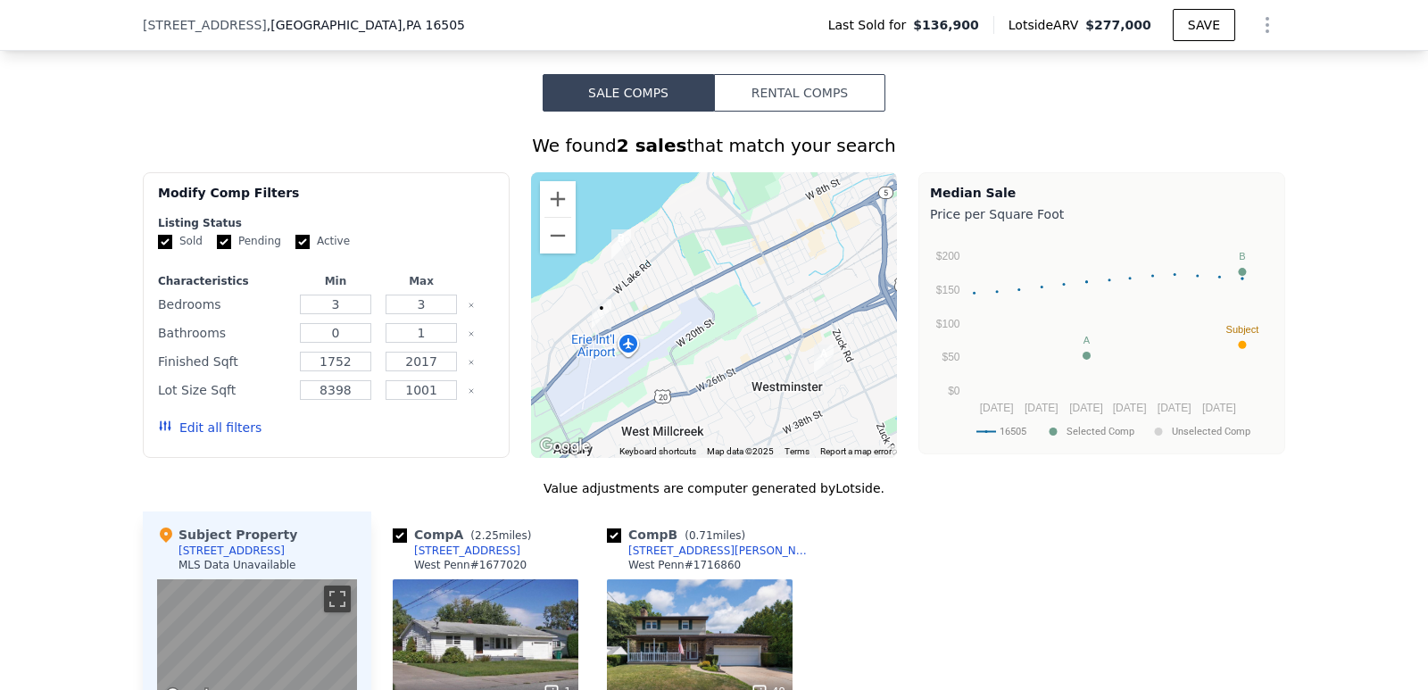
scroll to position [1332, 0]
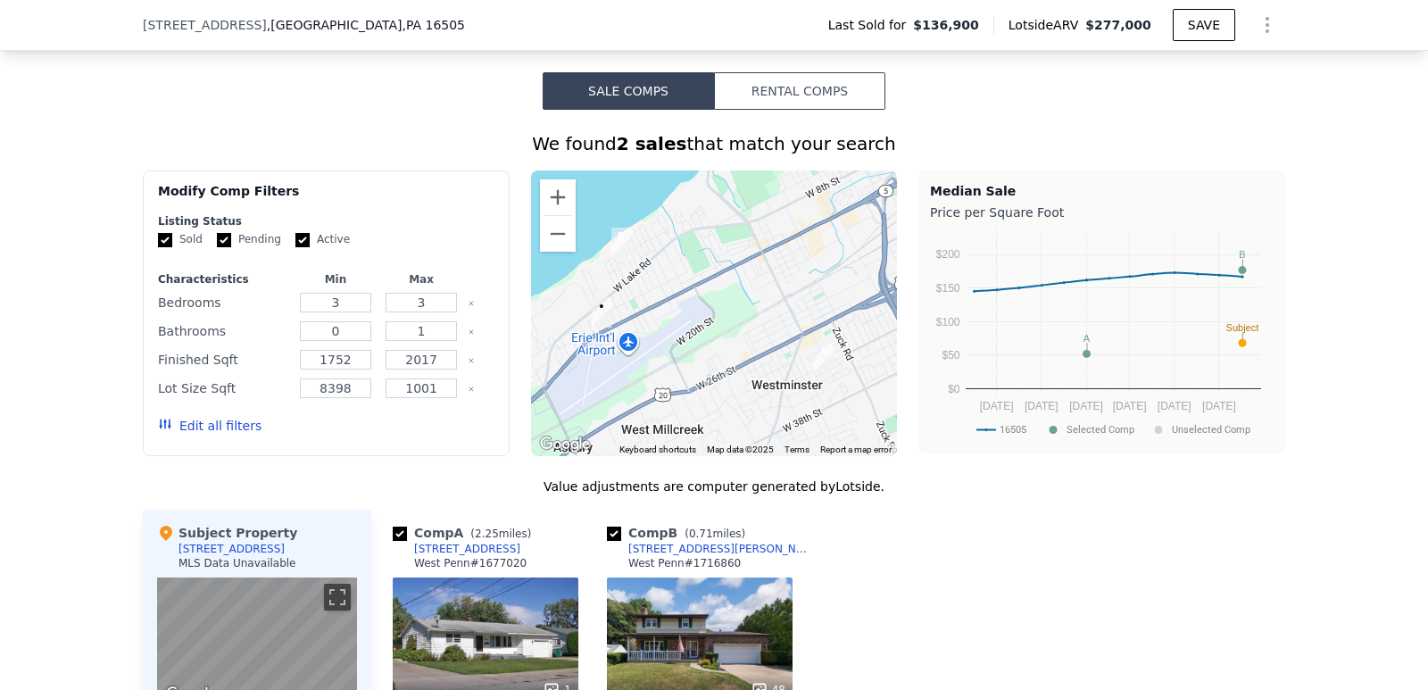
click at [194, 435] on button "Edit all filters" at bounding box center [210, 426] width 104 height 18
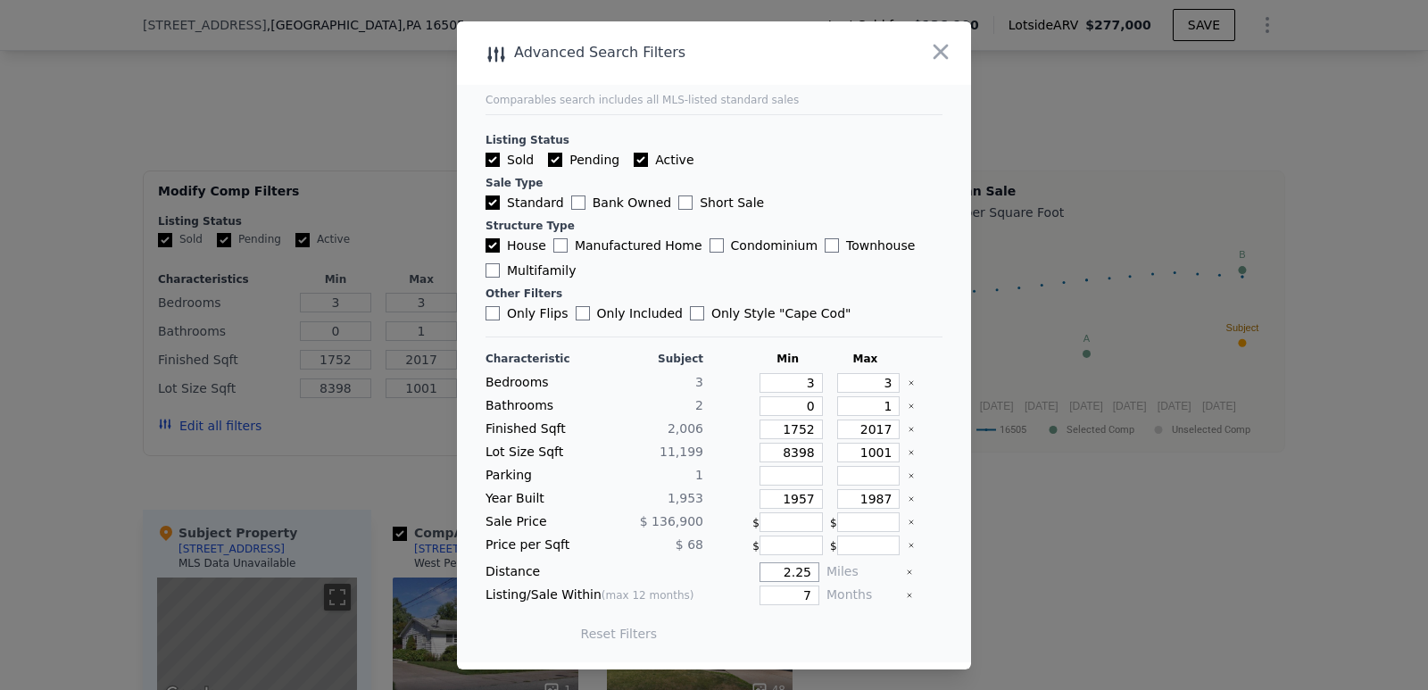
click at [799, 572] on input "2.25" at bounding box center [789, 572] width 60 height 20
type input "2"
type input "0"
type input "3"
click at [800, 595] on input "7" at bounding box center [789, 595] width 60 height 20
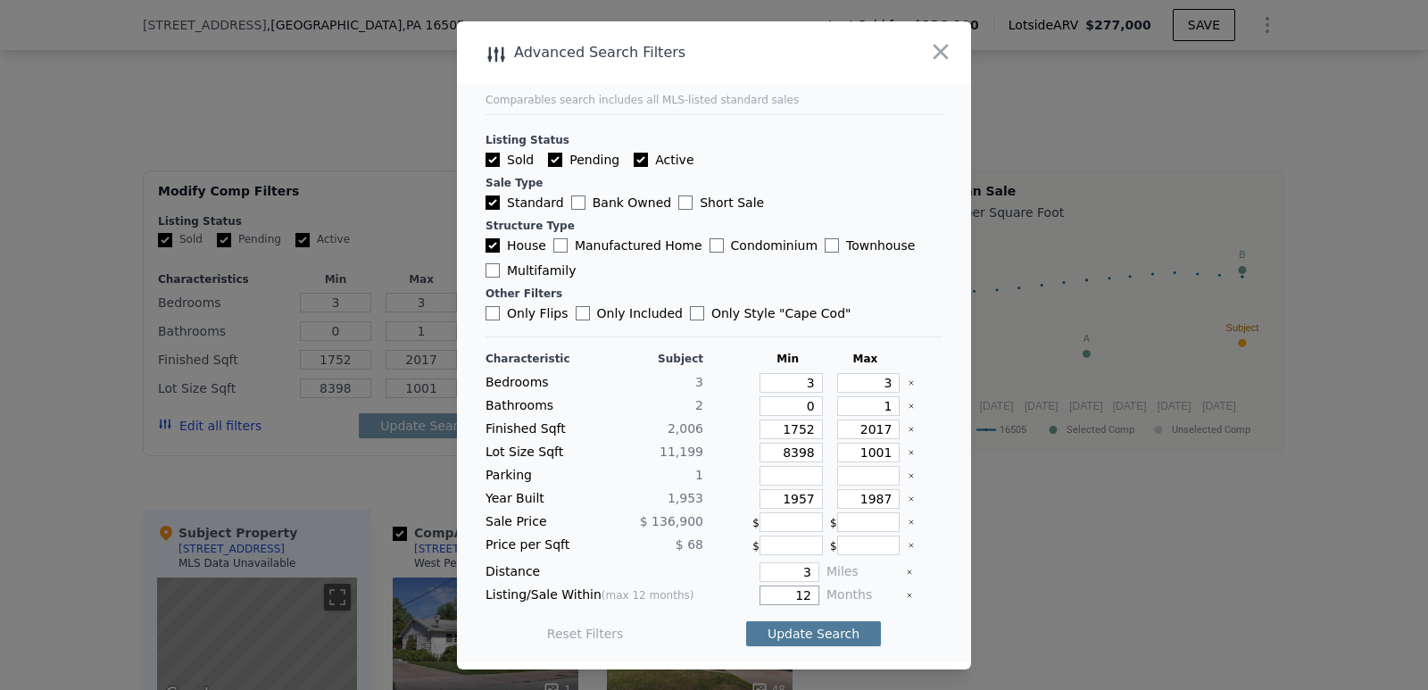
type input "12"
click at [815, 637] on button "Update Search" at bounding box center [813, 633] width 135 height 25
click at [946, 49] on icon "button" at bounding box center [940, 51] width 25 height 25
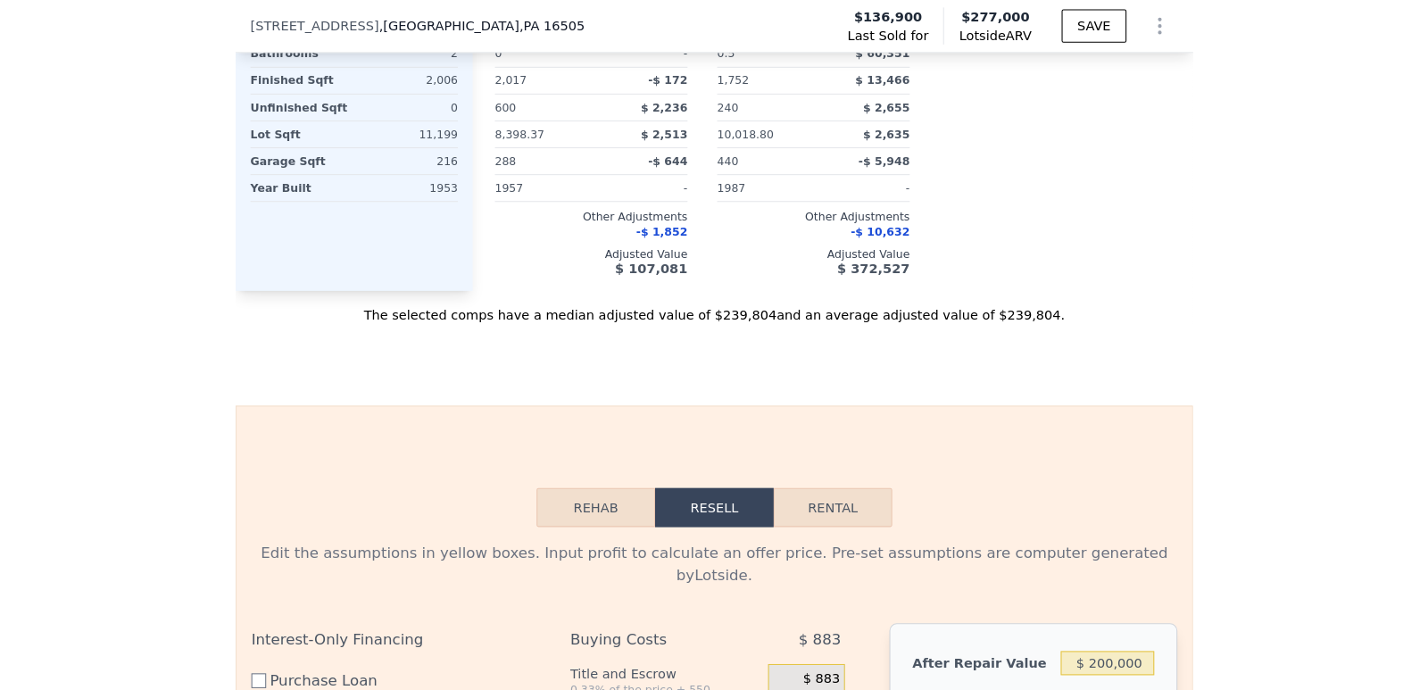
scroll to position [2135, 0]
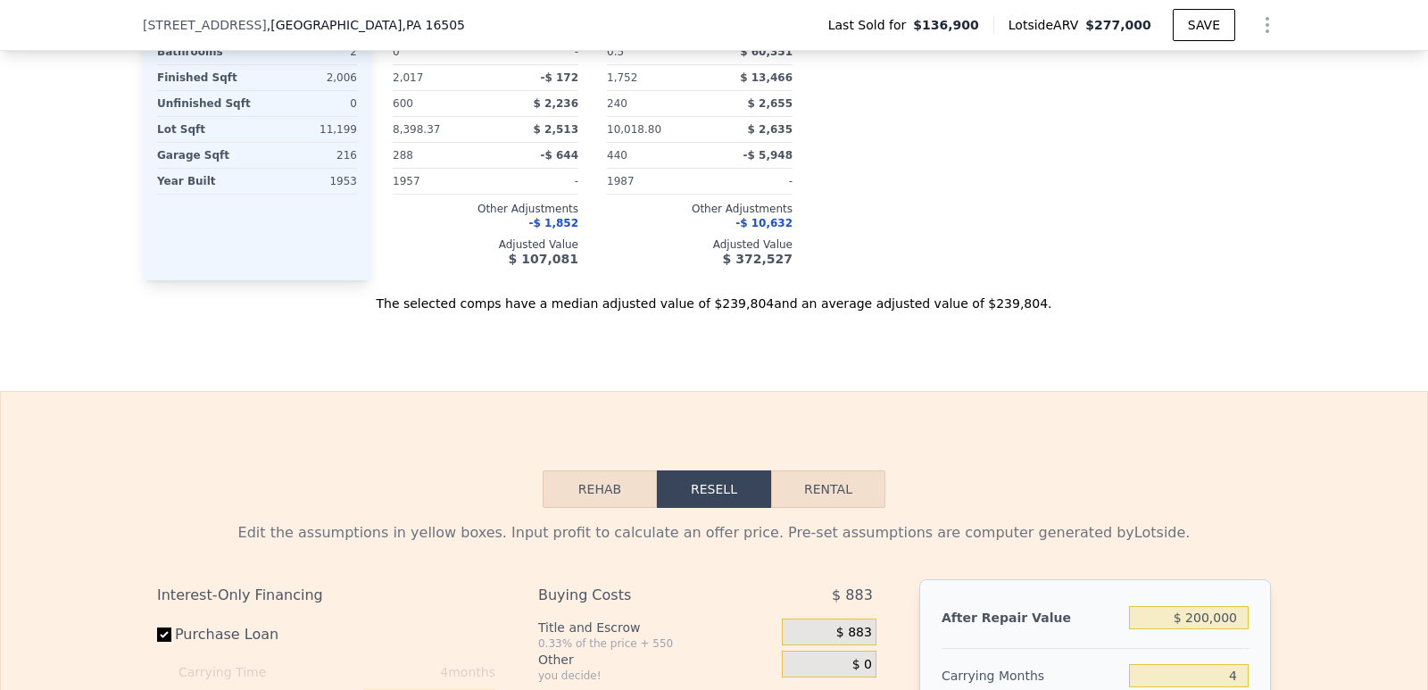
type input "0.5"
type input "8398.368"
type input "10018.800000000001"
checkbox input "true"
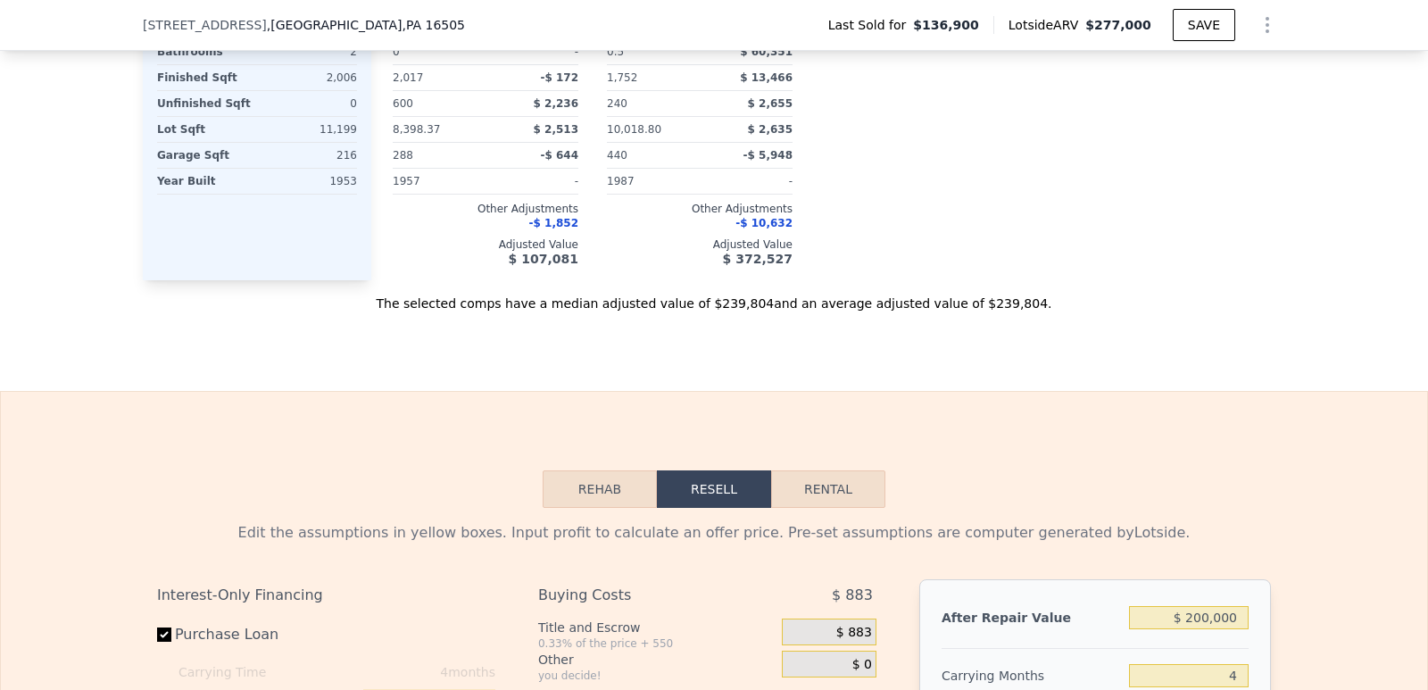
type input "$ 277,000"
type input "$ 0"
type input "$ 112,194"
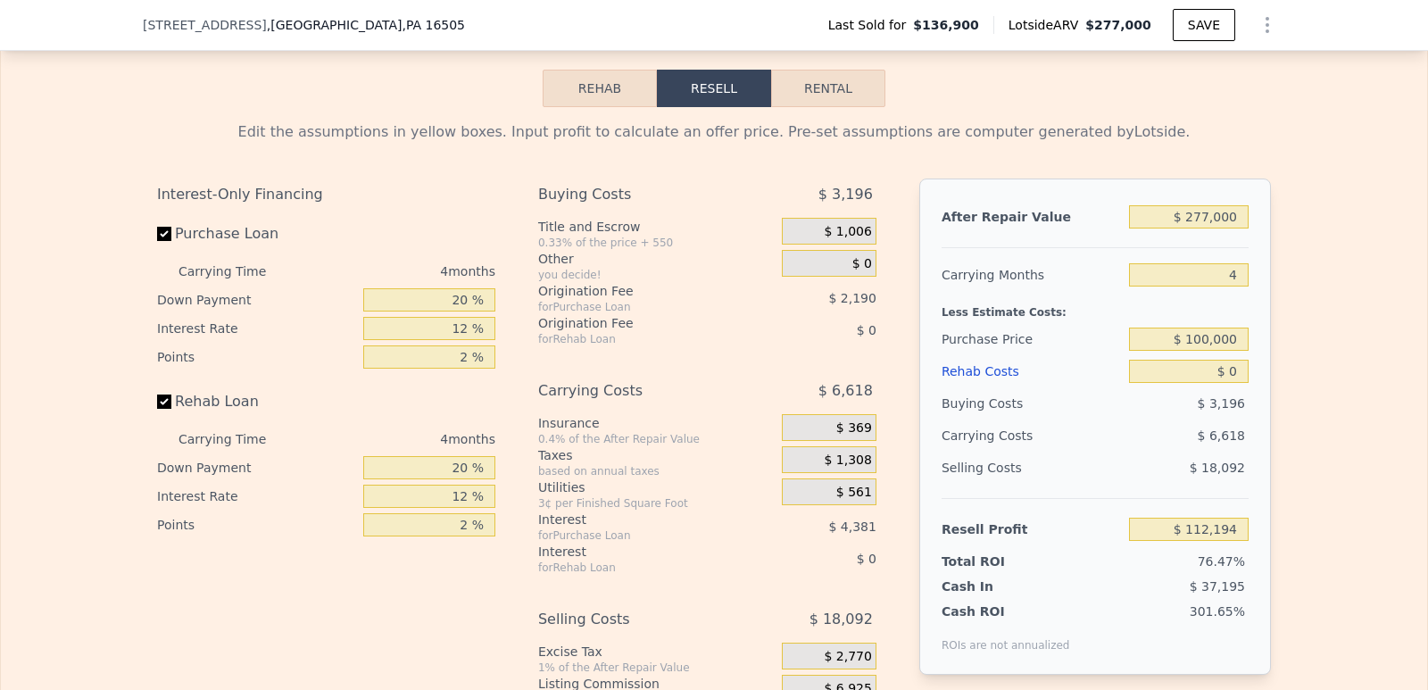
scroll to position [2582, 0]
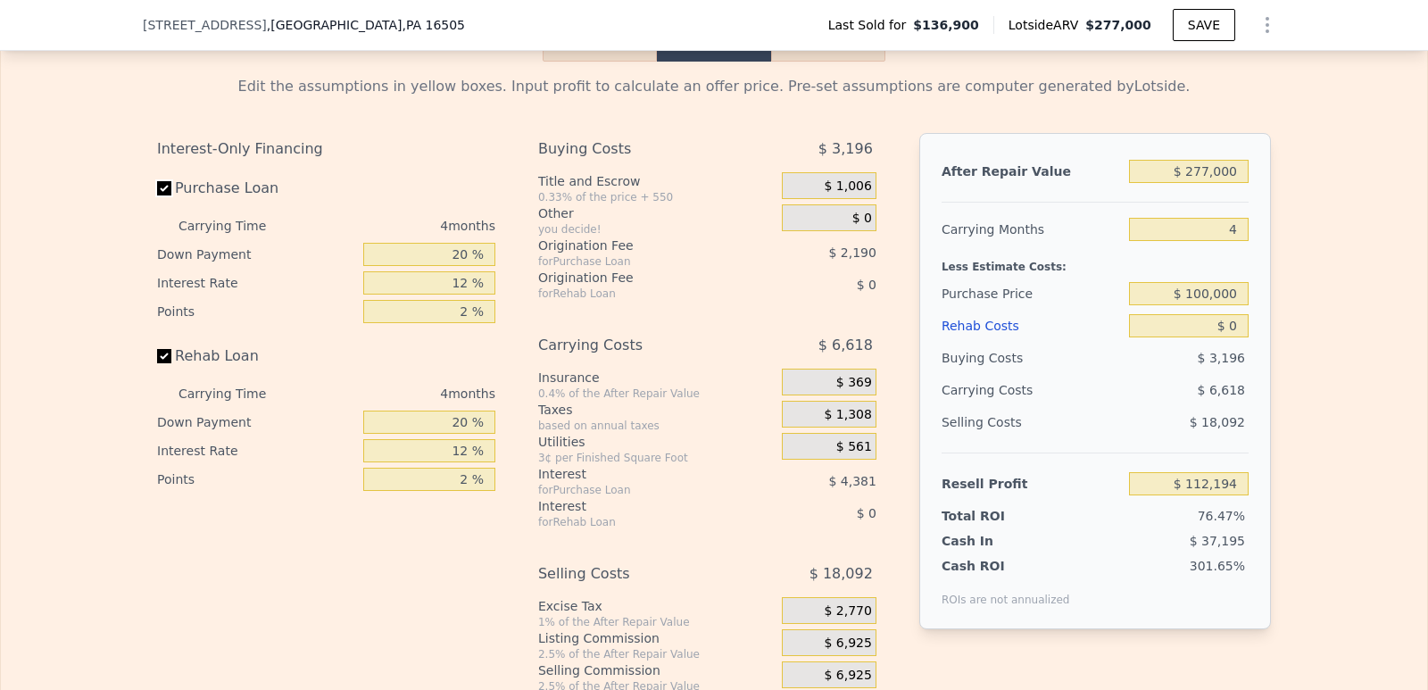
click at [157, 195] on input "Purchase Loan" at bounding box center [164, 188] width 14 height 14
checkbox input "false"
type input "$ 118,764"
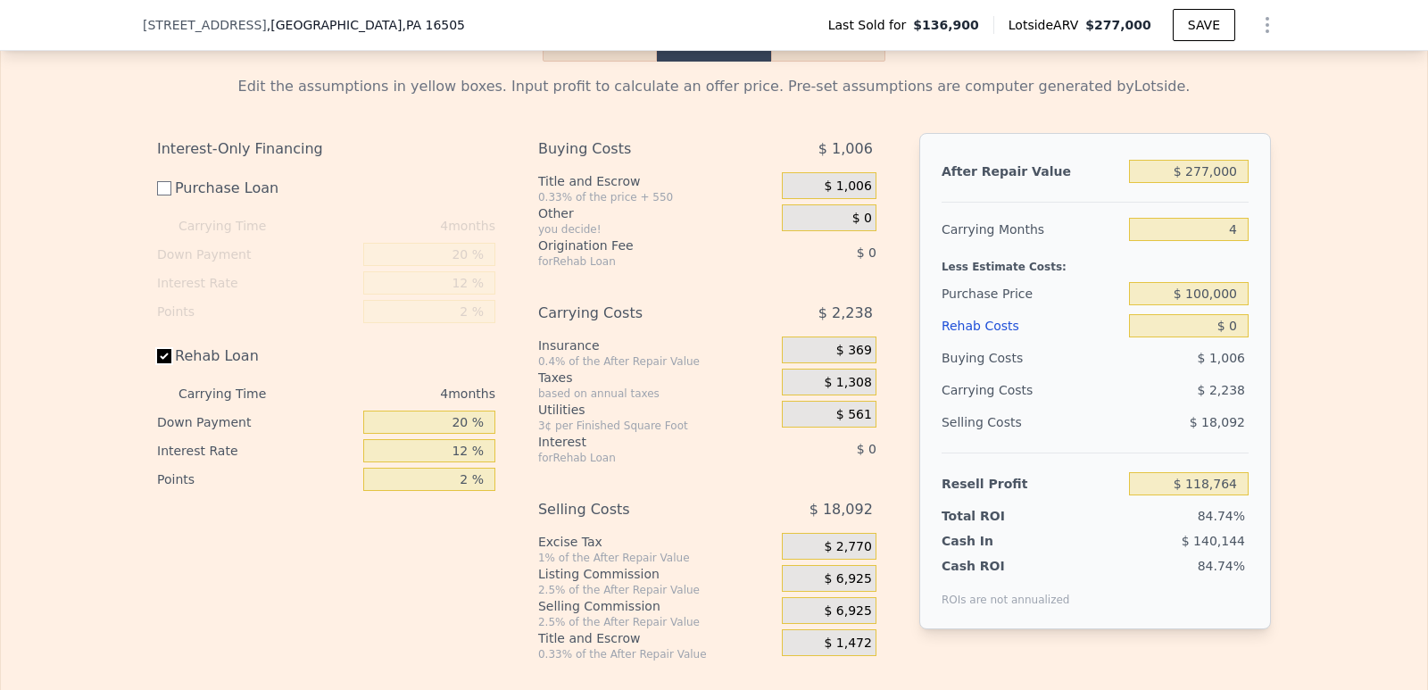
click at [157, 363] on input "Rehab Loan" at bounding box center [164, 356] width 14 height 14
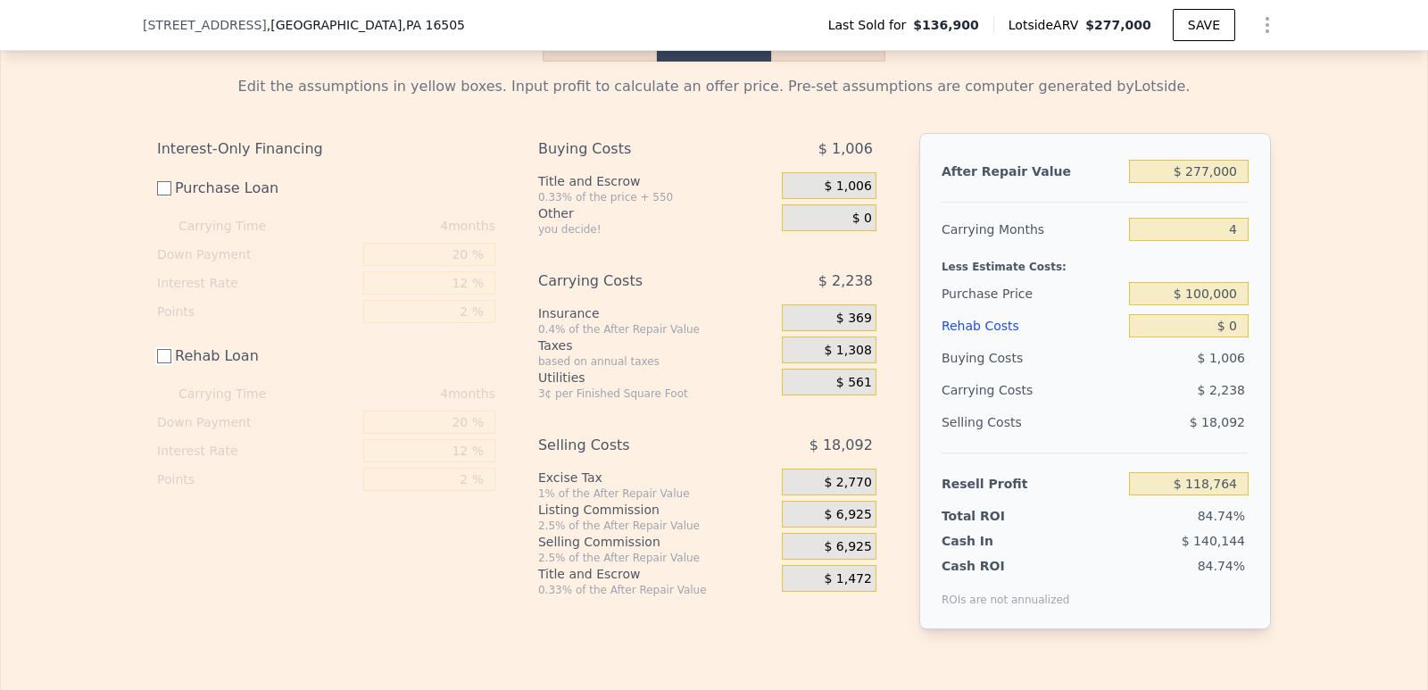
click at [157, 363] on input "Rehab Loan" at bounding box center [164, 356] width 14 height 14
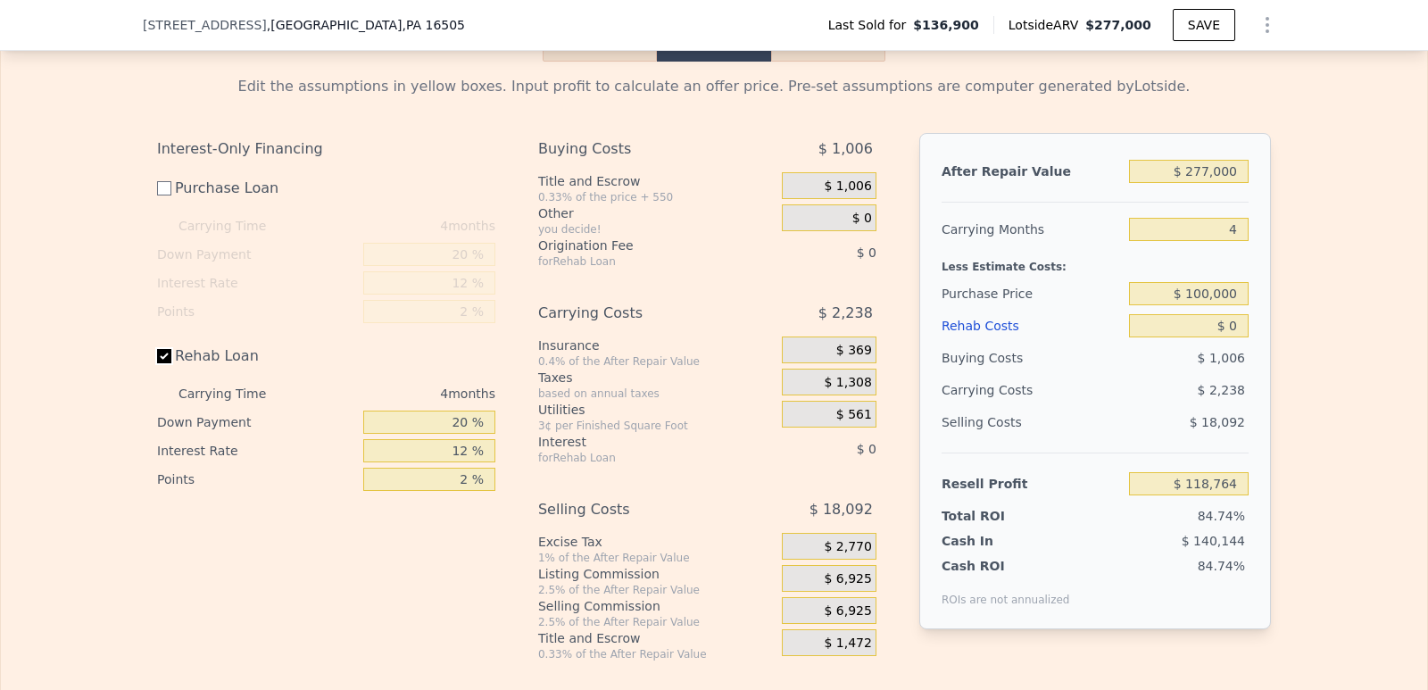
click at [157, 363] on input "Rehab Loan" at bounding box center [164, 356] width 14 height 14
checkbox input "false"
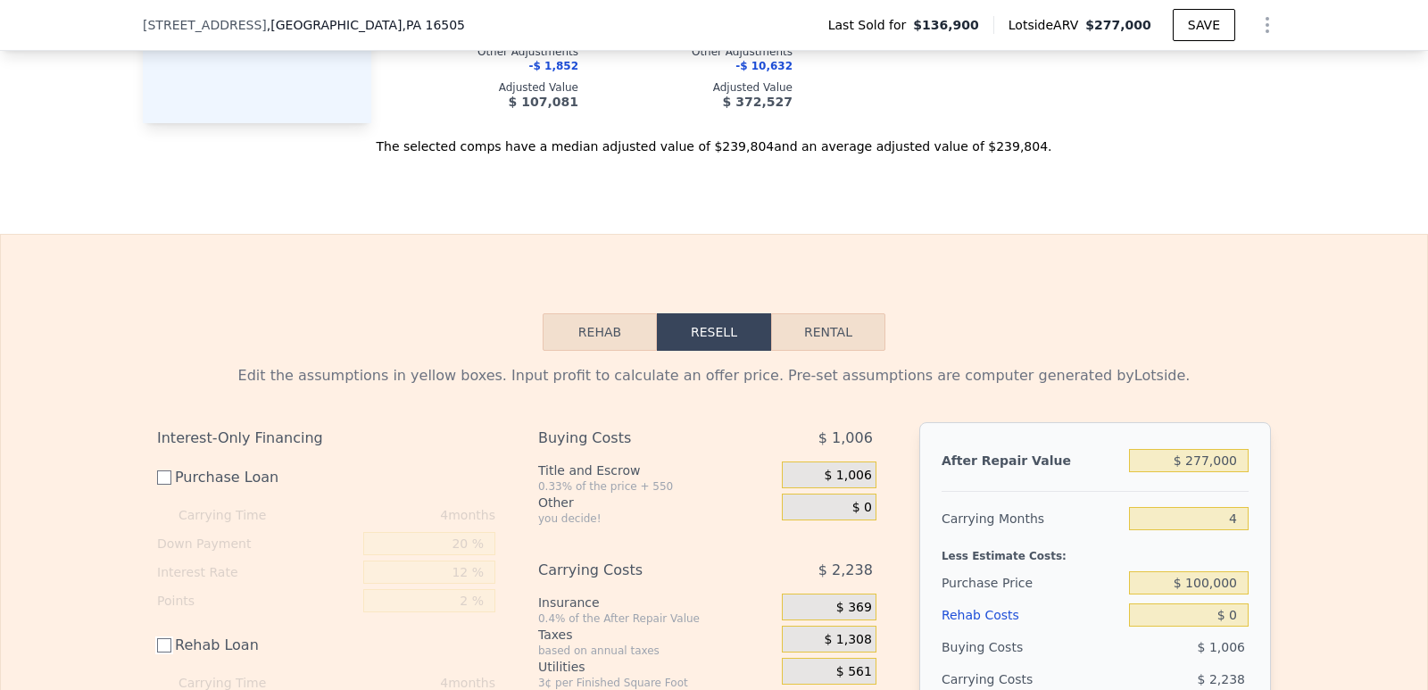
scroll to position [2499, 0]
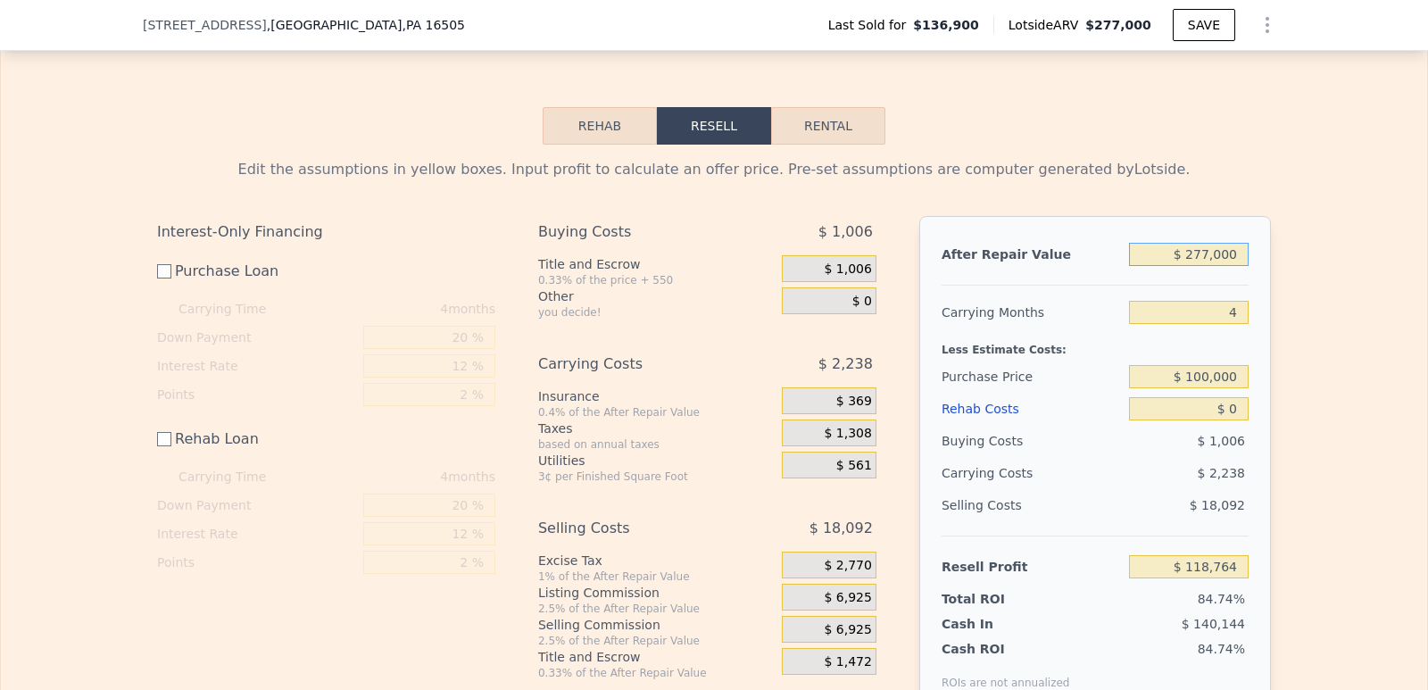
drag, startPoint x: 1233, startPoint y: 267, endPoint x: 1108, endPoint y: 267, distance: 124.9
click at [1108, 267] on div "After Repair Value $ 277,000" at bounding box center [1094, 254] width 307 height 32
type input "$ 1"
type input "-$ 140,324"
type input "$ 14"
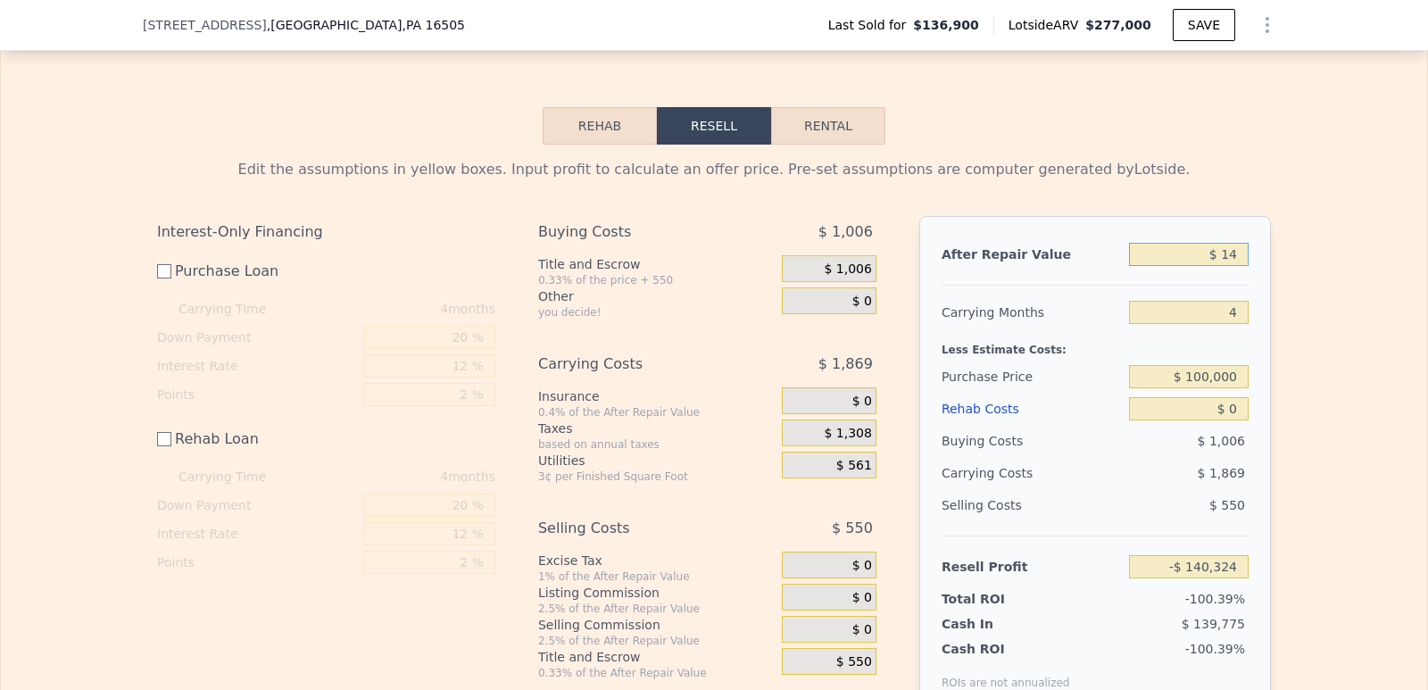
type input "-$ 140,311"
type input "$ 145"
type input "-$ 140,189"
type input "$ 1,450"
type input "-$ 138,969"
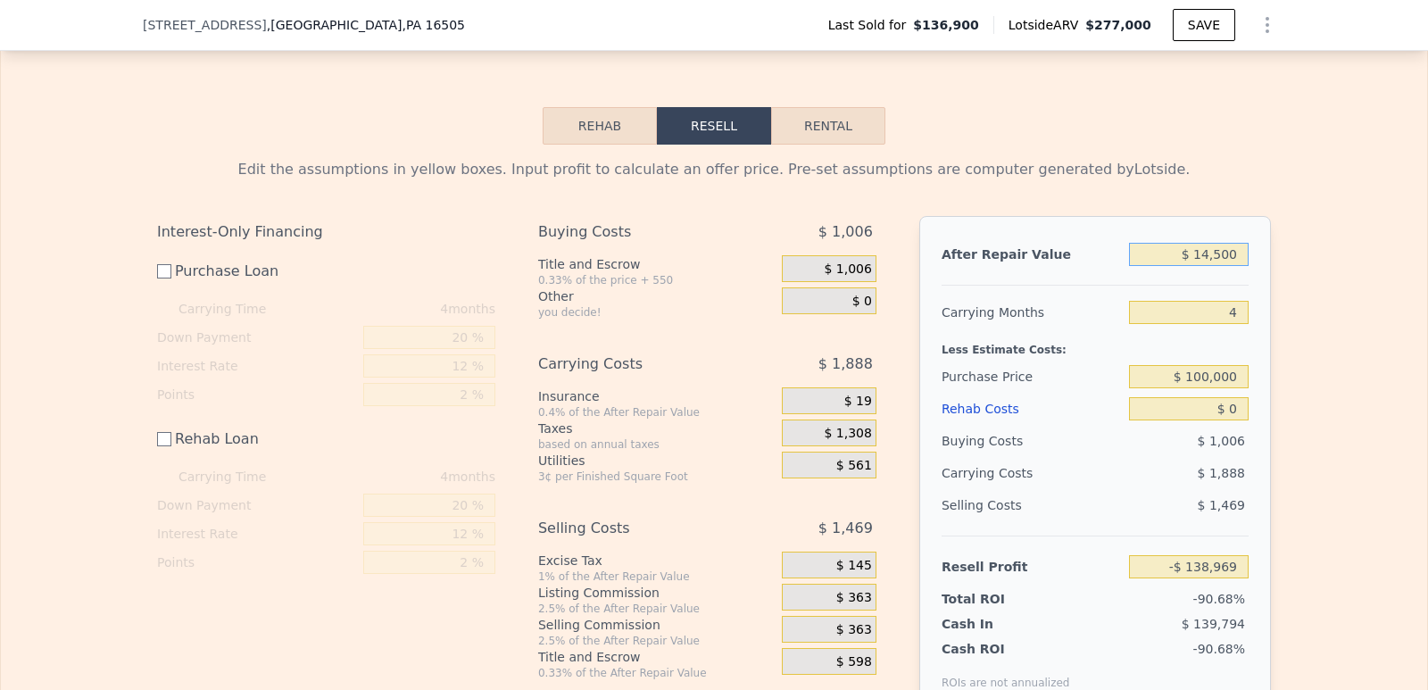
type input "$ 145,000"
type input "-$ 4,701"
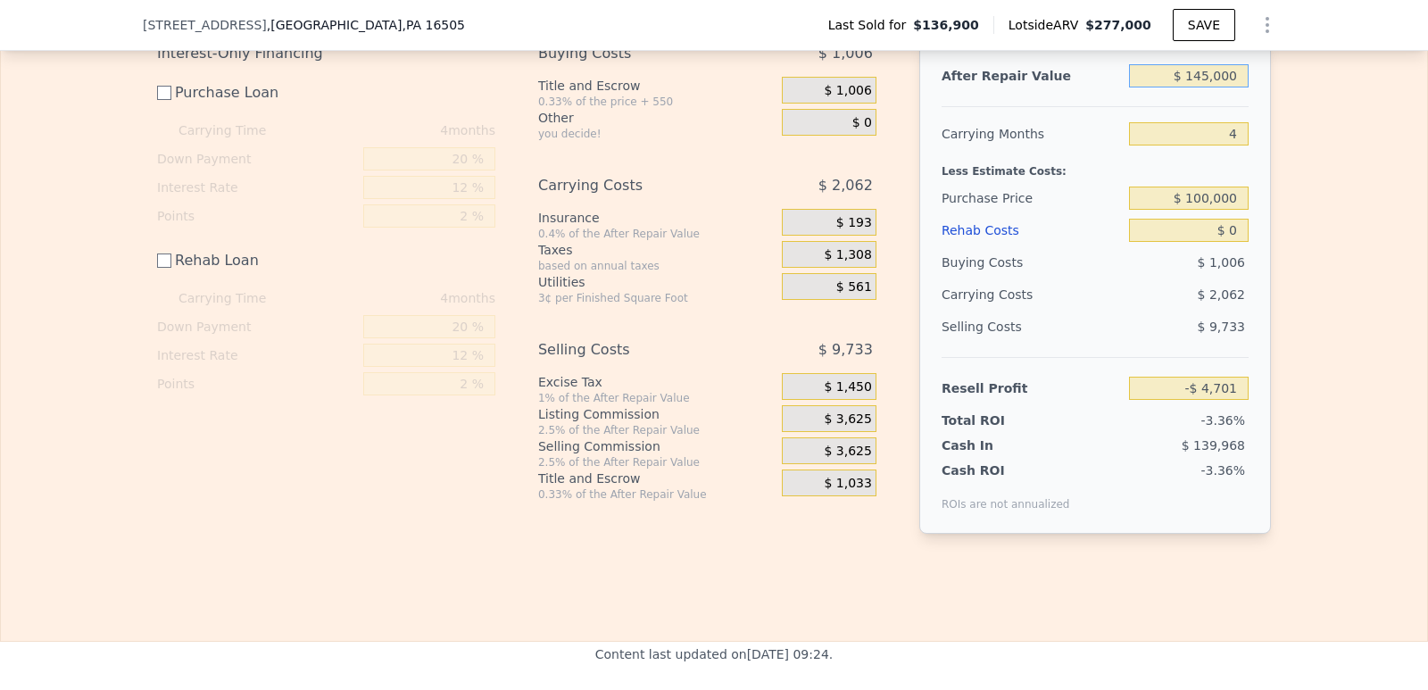
scroll to position [2588, 0]
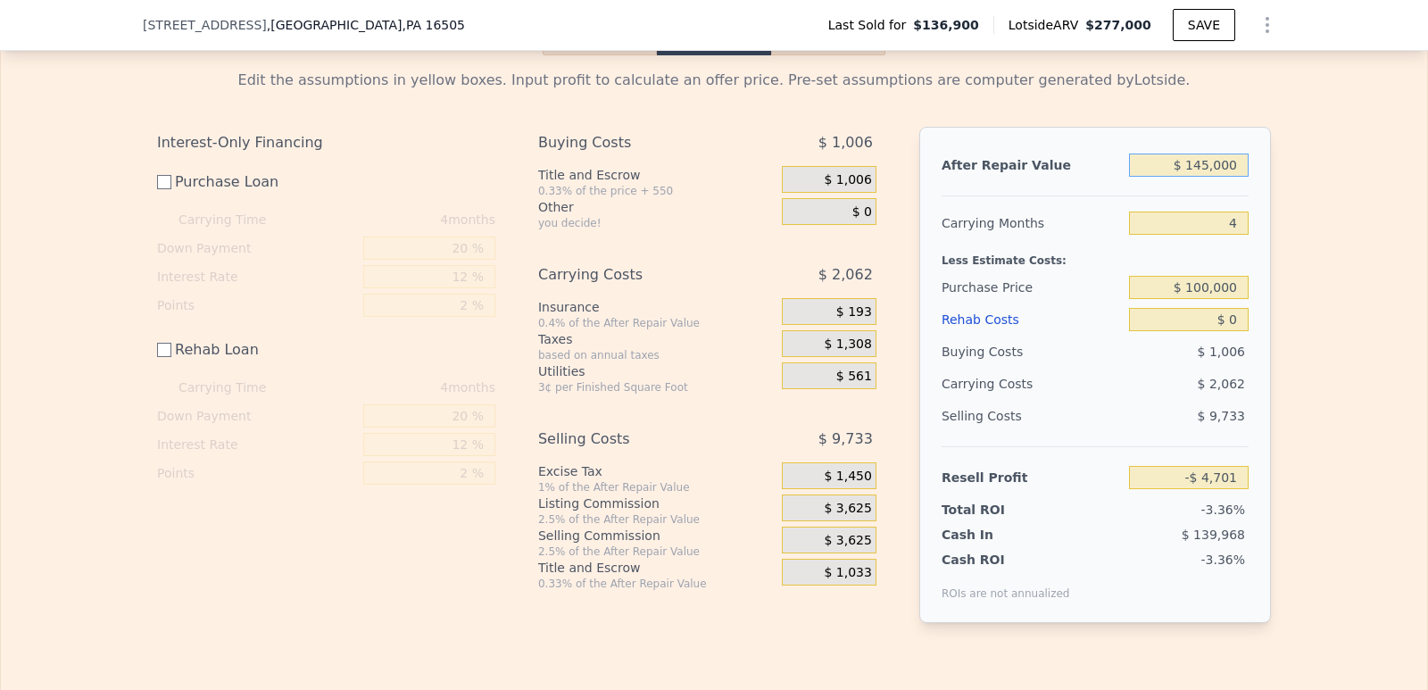
type input "$ 145,000"
click at [968, 422] on div "Selling Costs" at bounding box center [1031, 416] width 180 height 32
click at [1006, 432] on div "Selling Costs" at bounding box center [1031, 416] width 180 height 32
click at [1223, 423] on span "$ 9,733" at bounding box center [1221, 416] width 47 height 14
checkbox input "true"
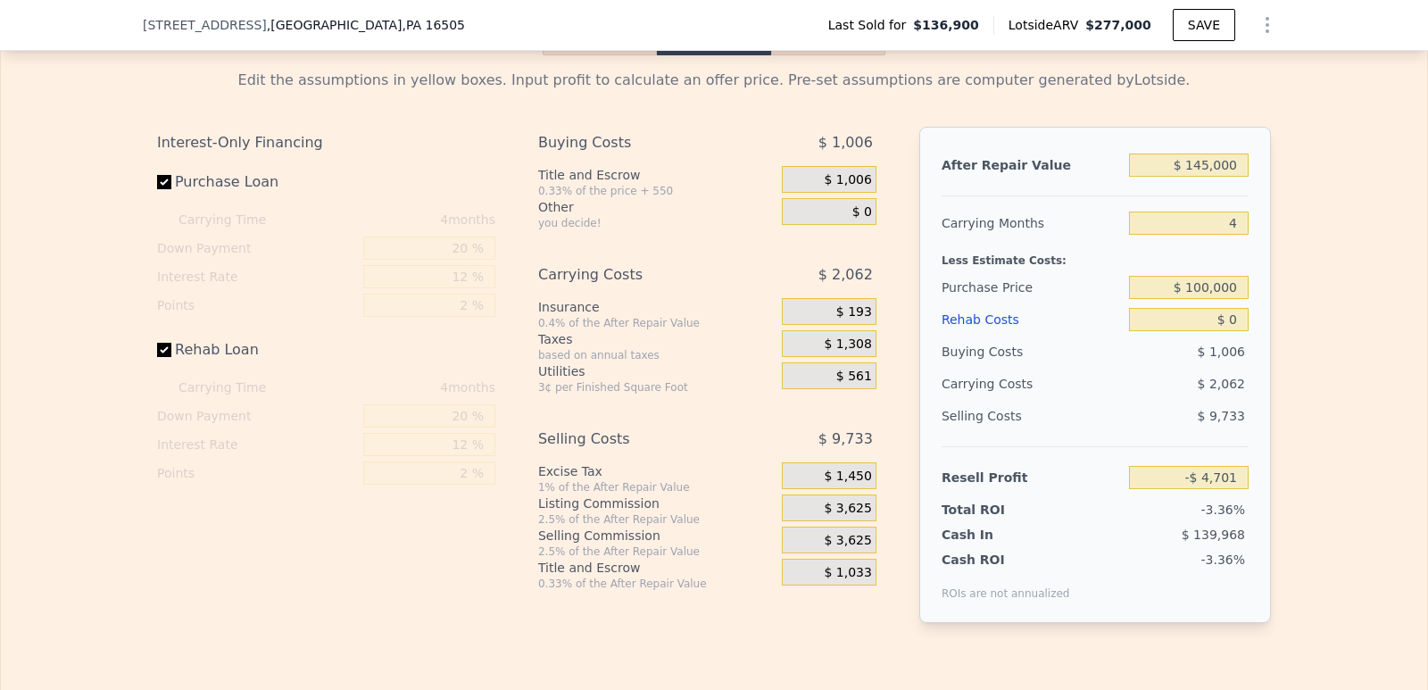
checkbox input "true"
type input "$ 277,000"
type input "$ 112,194"
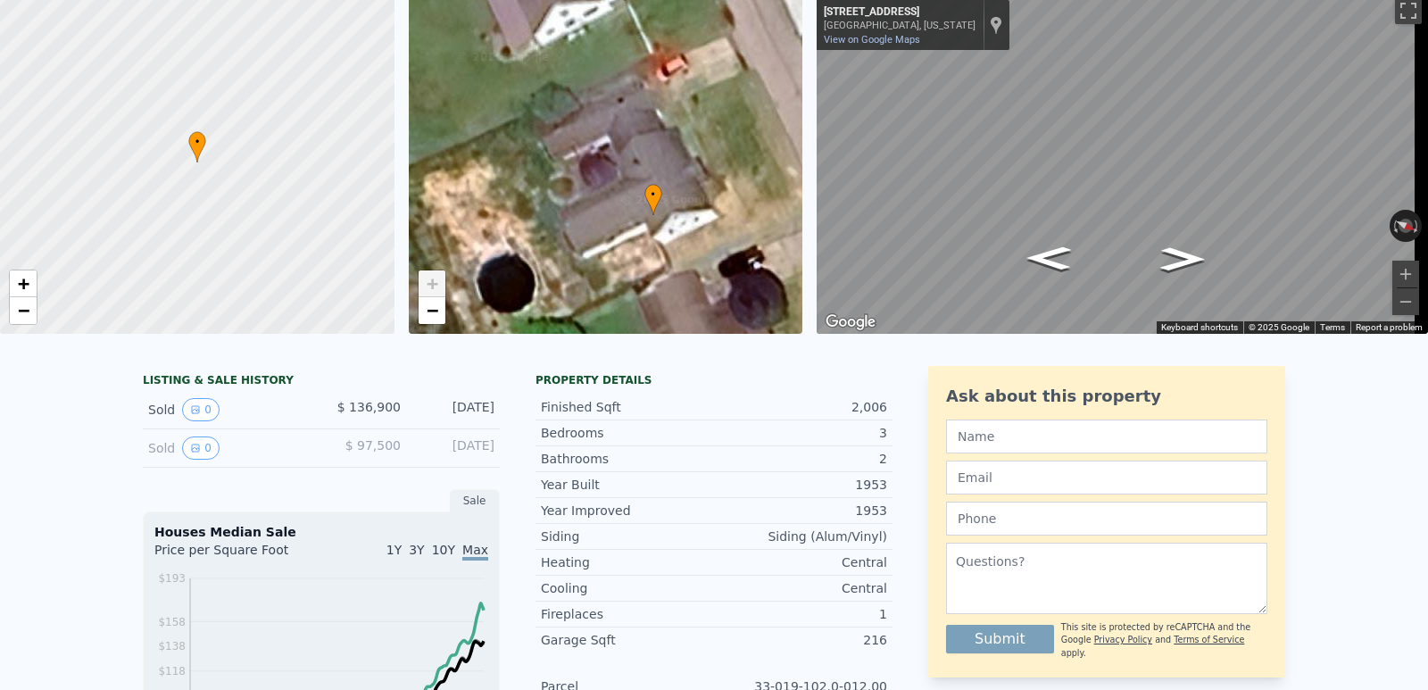
scroll to position [0, 0]
